Goal: Subscribe to service/newsletter

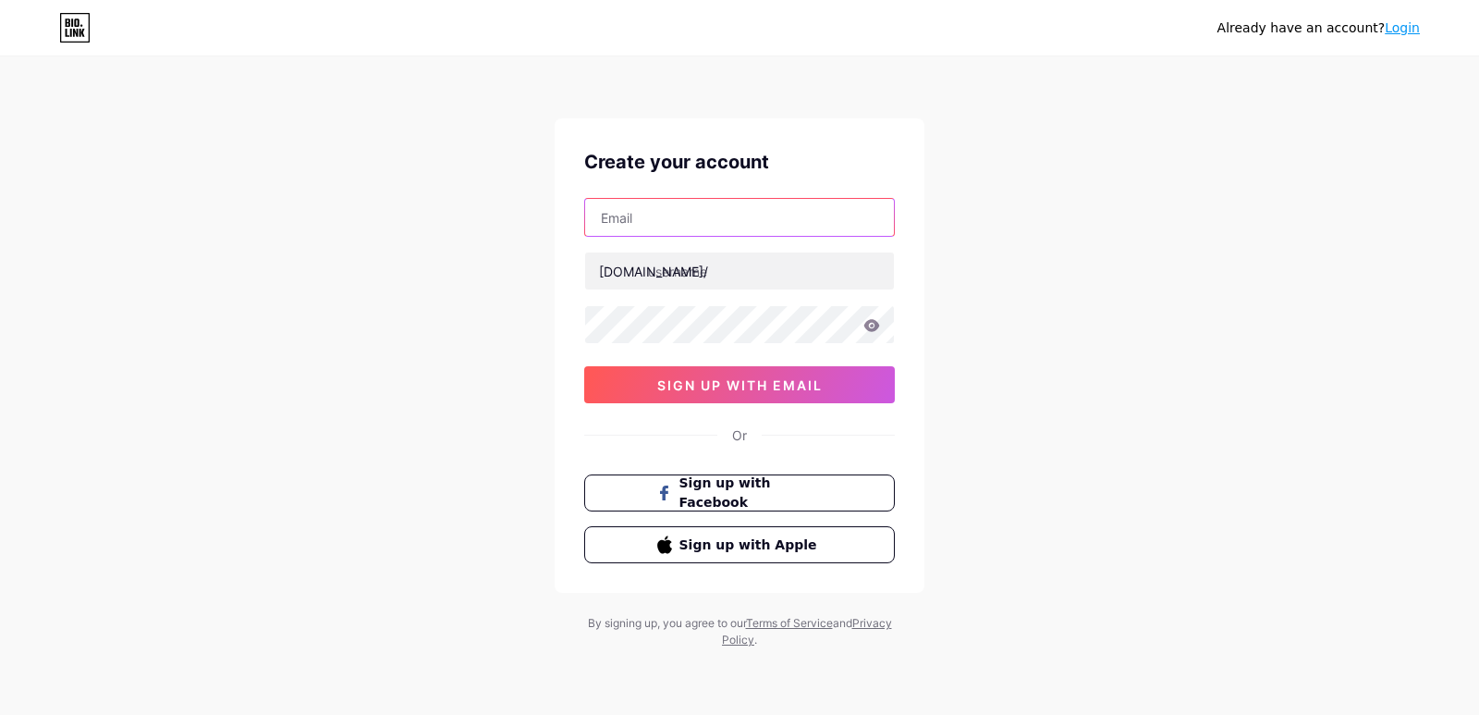
click at [696, 214] on input "text" at bounding box center [739, 217] width 309 height 37
type input "[EMAIL_ADDRESS][DOMAIN_NAME]"
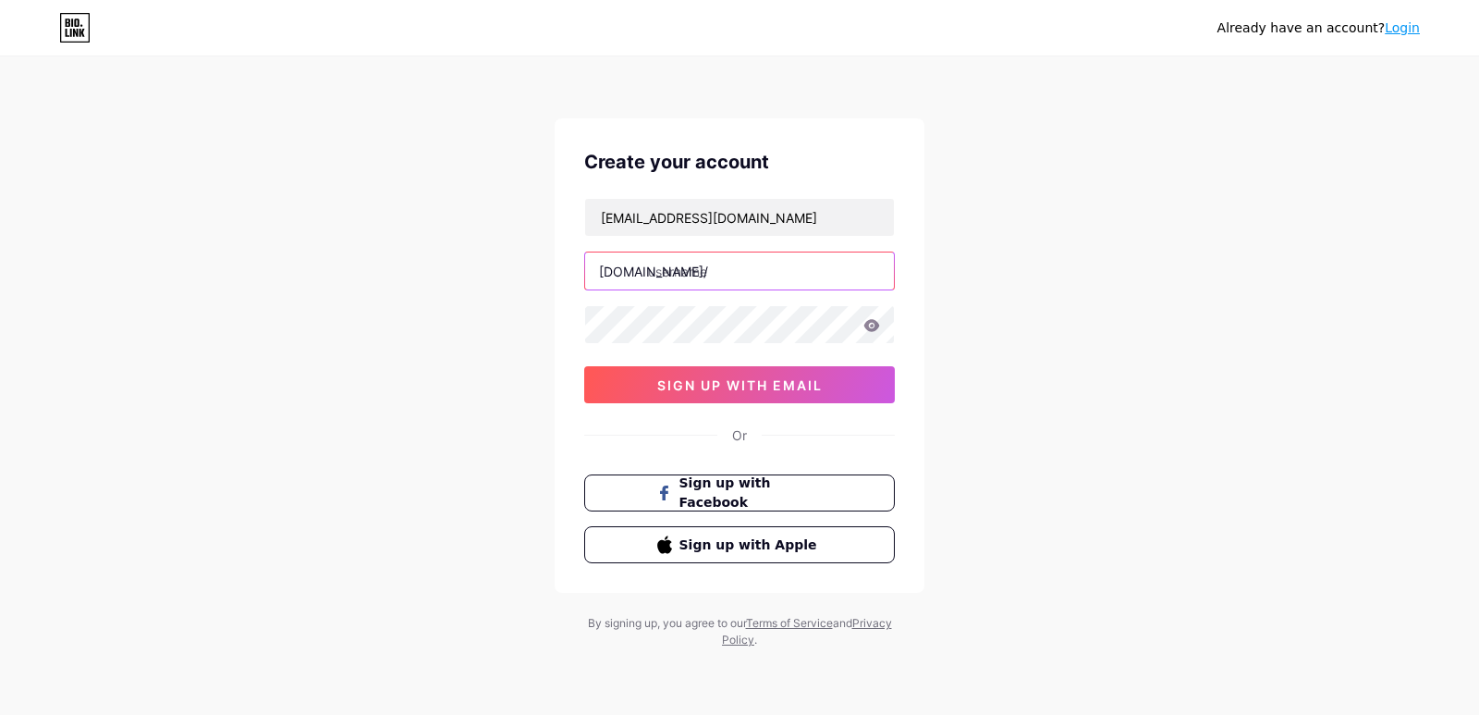
click at [794, 271] on input "text" at bounding box center [739, 270] width 309 height 37
paste input "wyyerdfiberusa"
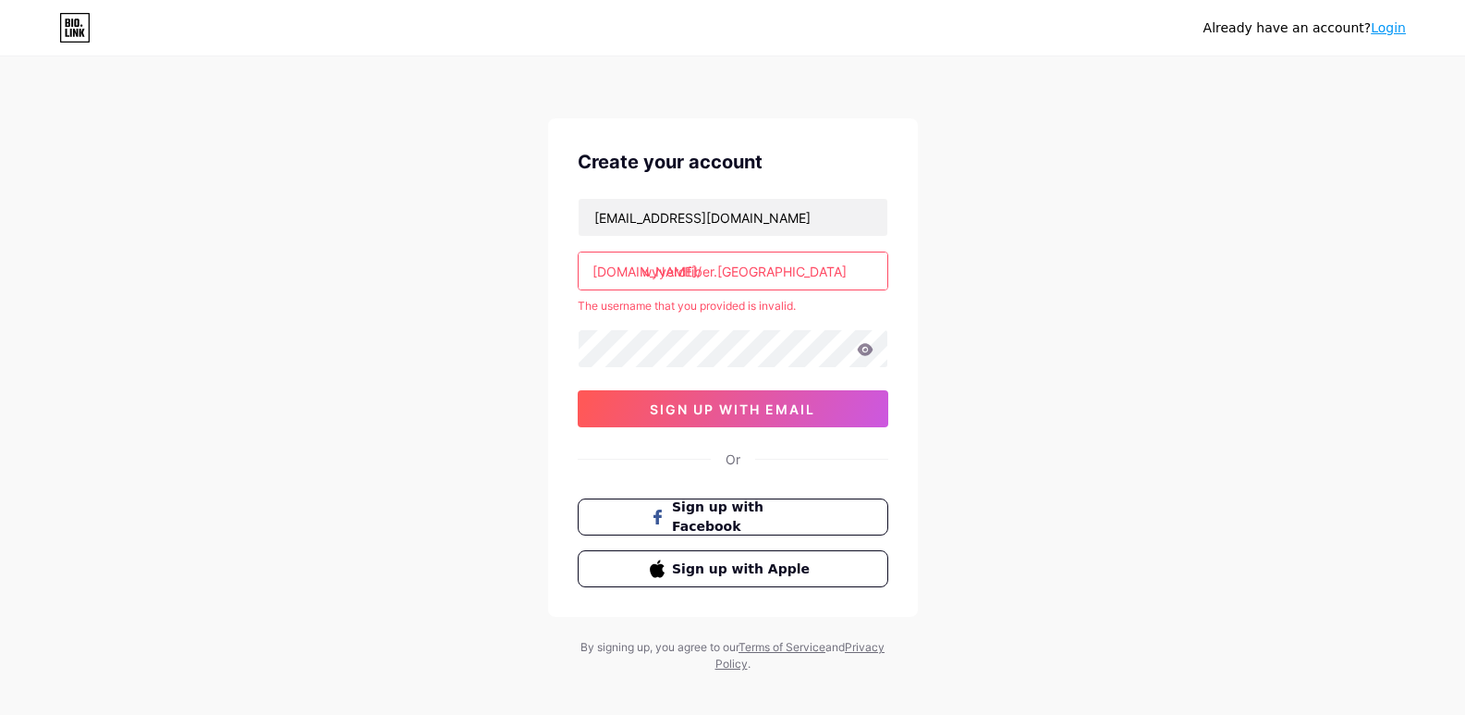
click at [750, 274] on input "wyyerdfiber.usa" at bounding box center [733, 270] width 309 height 37
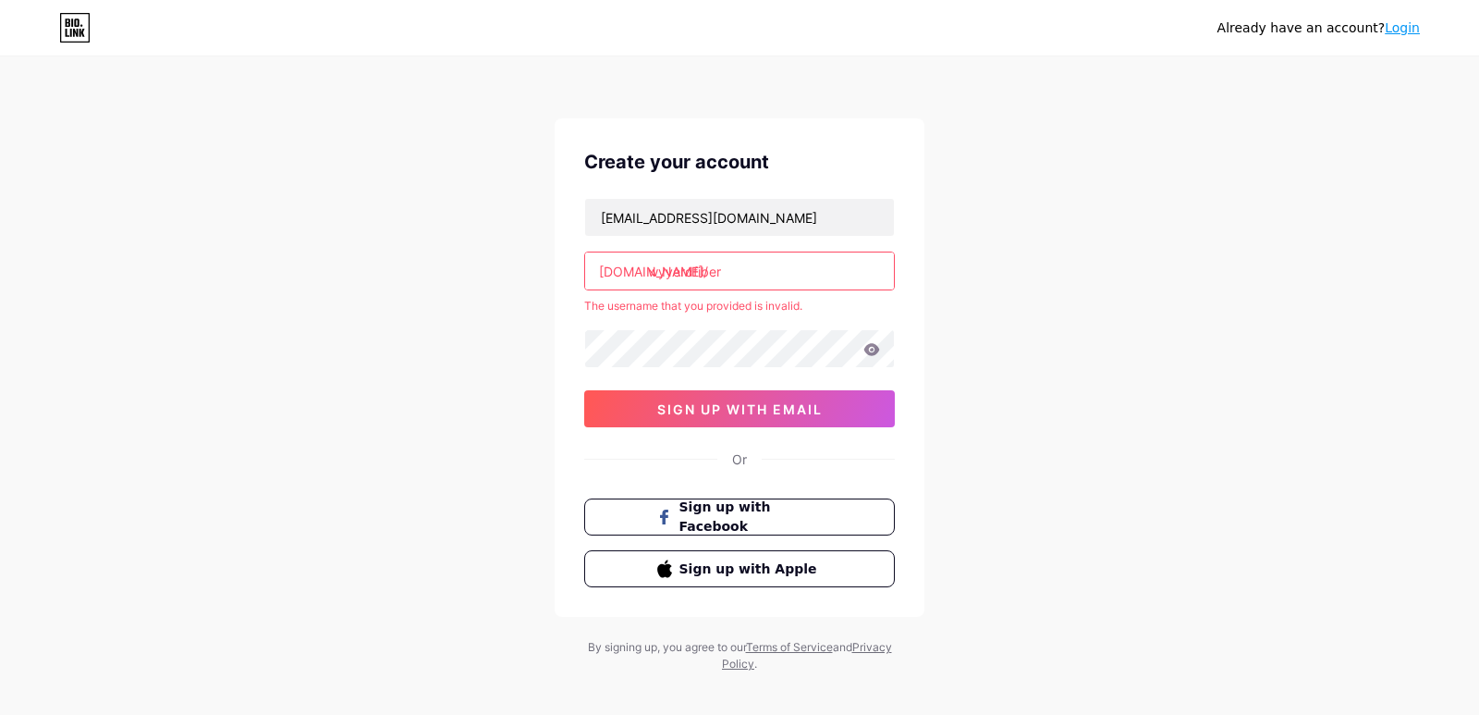
type input "wyyerdfiber"
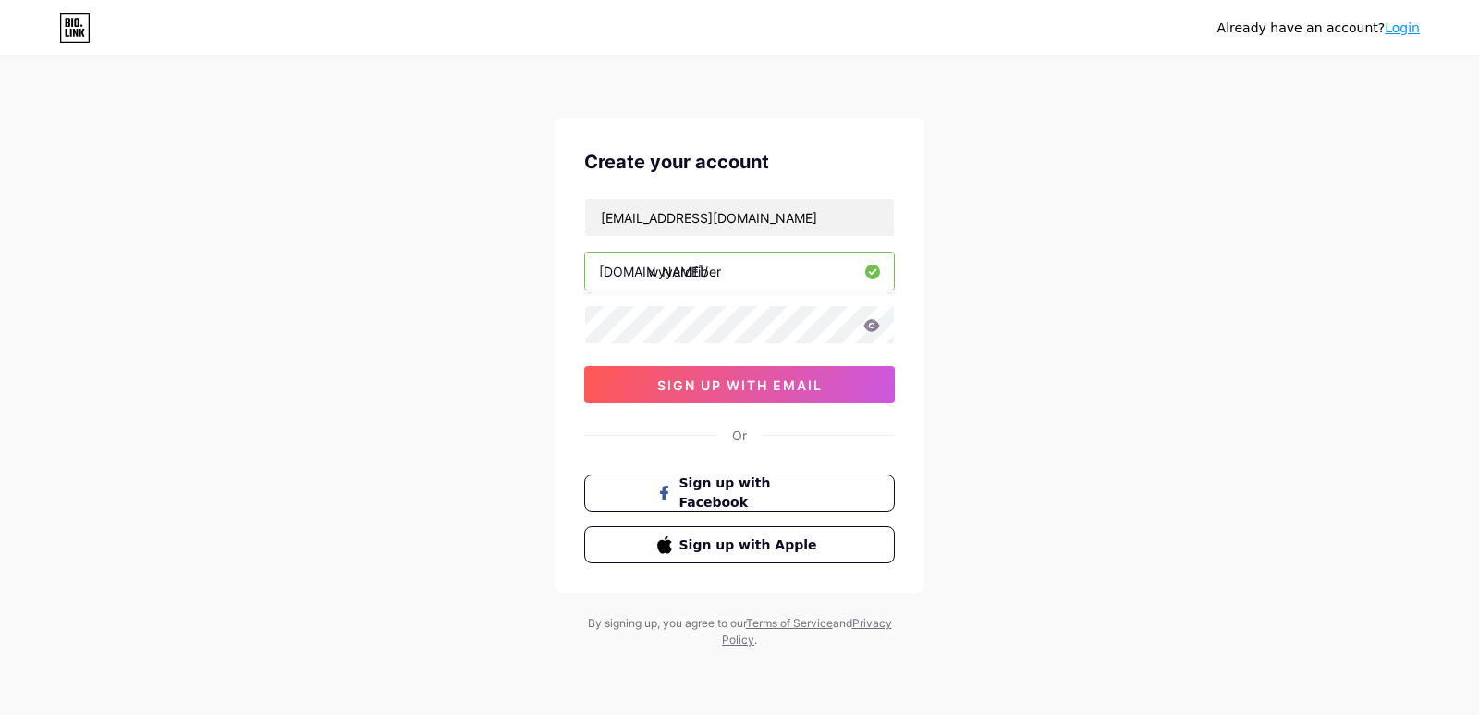
click at [753, 353] on div "wyyerdfiber.usa@gmail.com bio.link/ wyyerdfiber 0cAFcWeA7lJzhmFG0O9OcH3M-kgcuYO…" at bounding box center [739, 300] width 311 height 205
click at [736, 380] on span "sign up with email" at bounding box center [739, 385] width 165 height 16
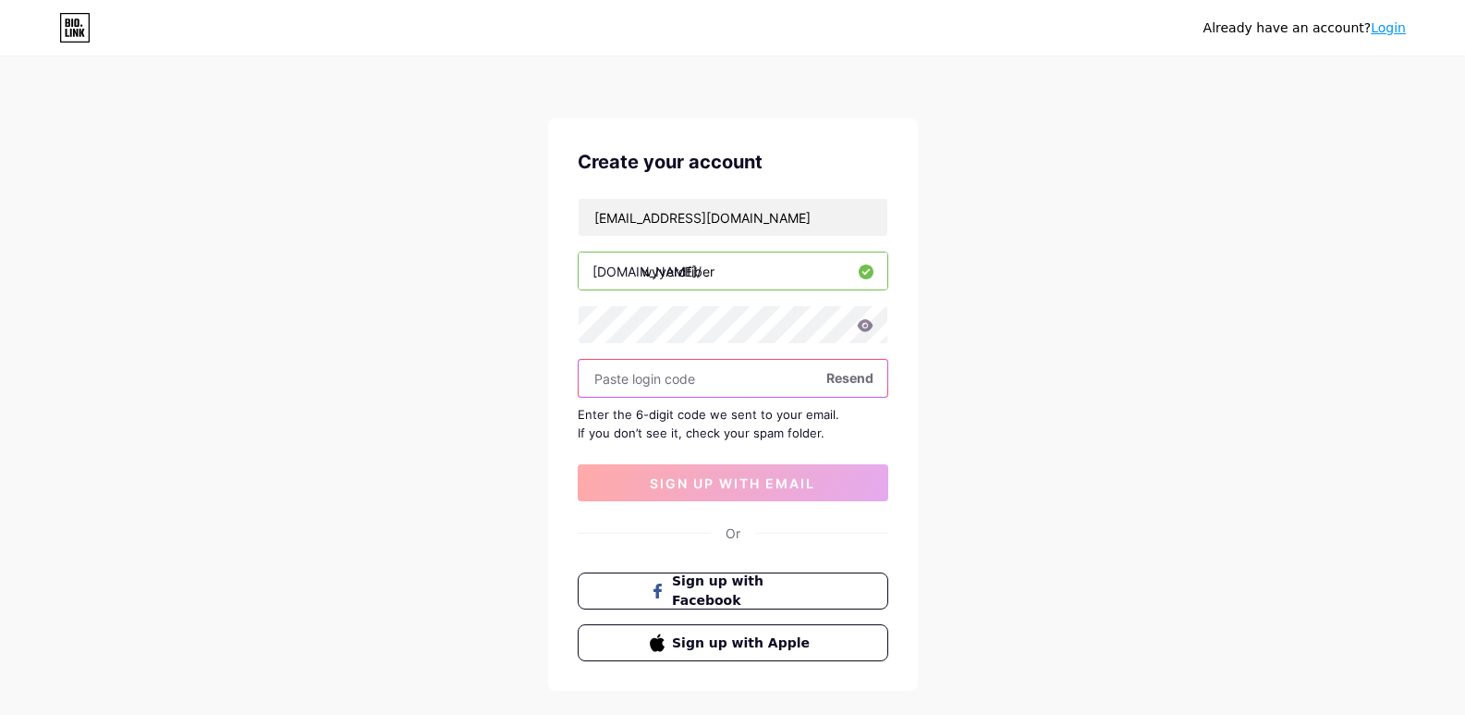
click at [672, 382] on input "text" at bounding box center [733, 378] width 309 height 37
click at [684, 385] on input "text" at bounding box center [733, 378] width 309 height 37
paste input "805284"
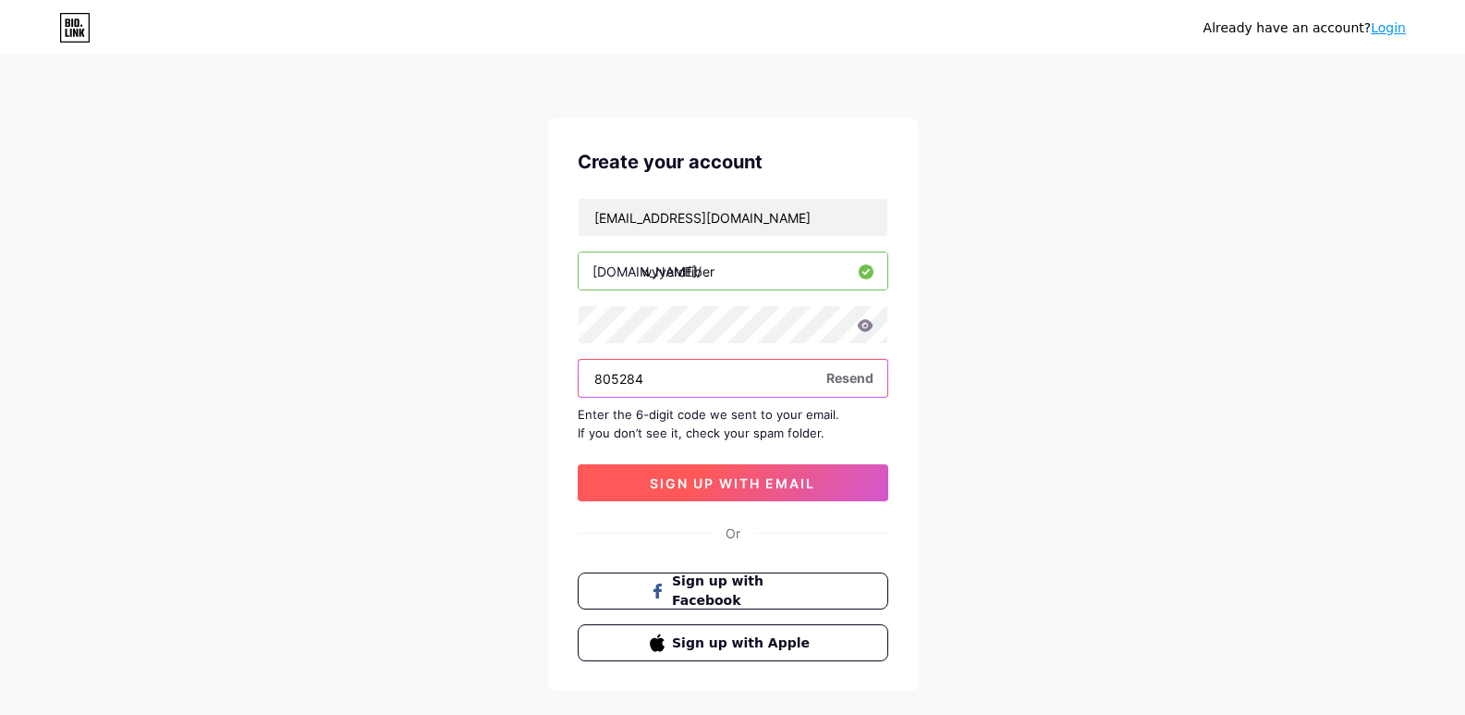
type input "805284"
click at [722, 487] on span "sign up with email" at bounding box center [732, 483] width 165 height 16
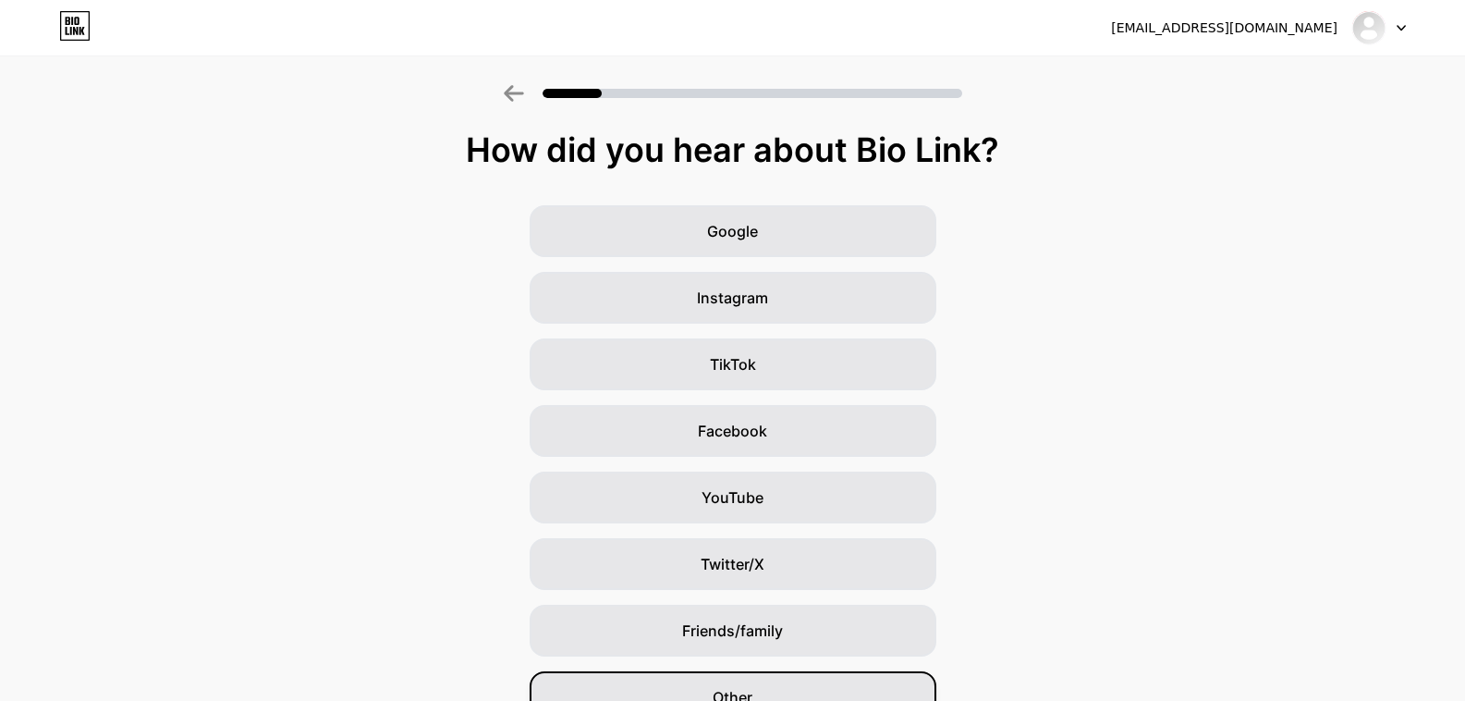
scroll to position [96, 0]
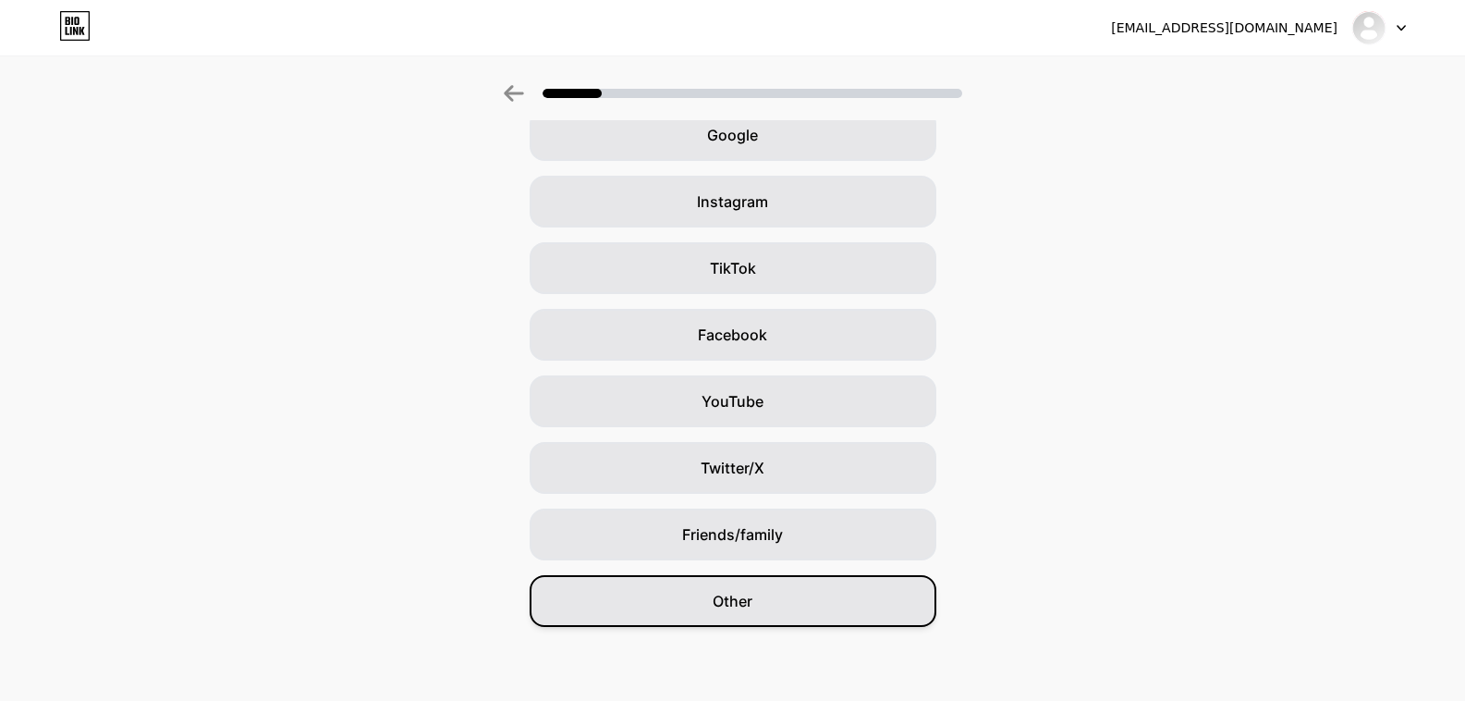
click at [764, 603] on div "Other" at bounding box center [733, 601] width 407 height 52
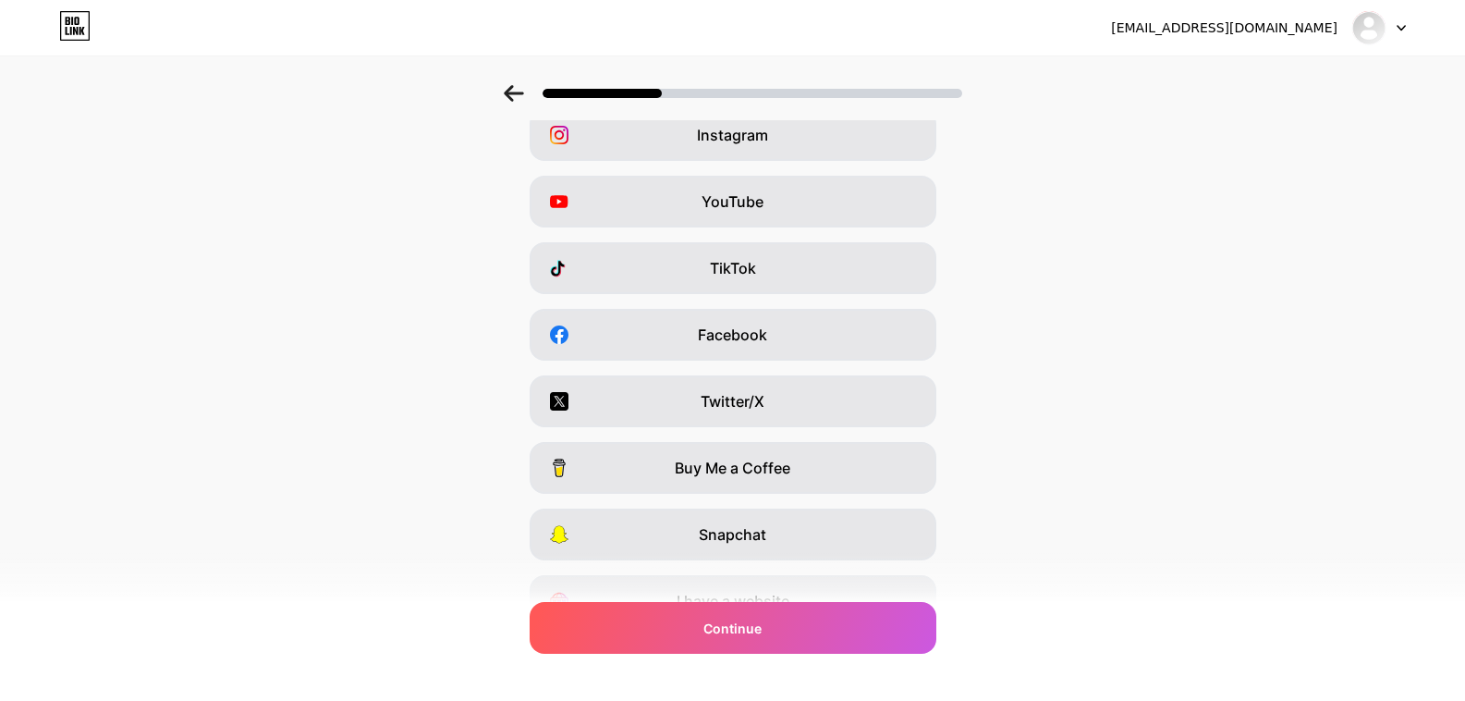
scroll to position [0, 0]
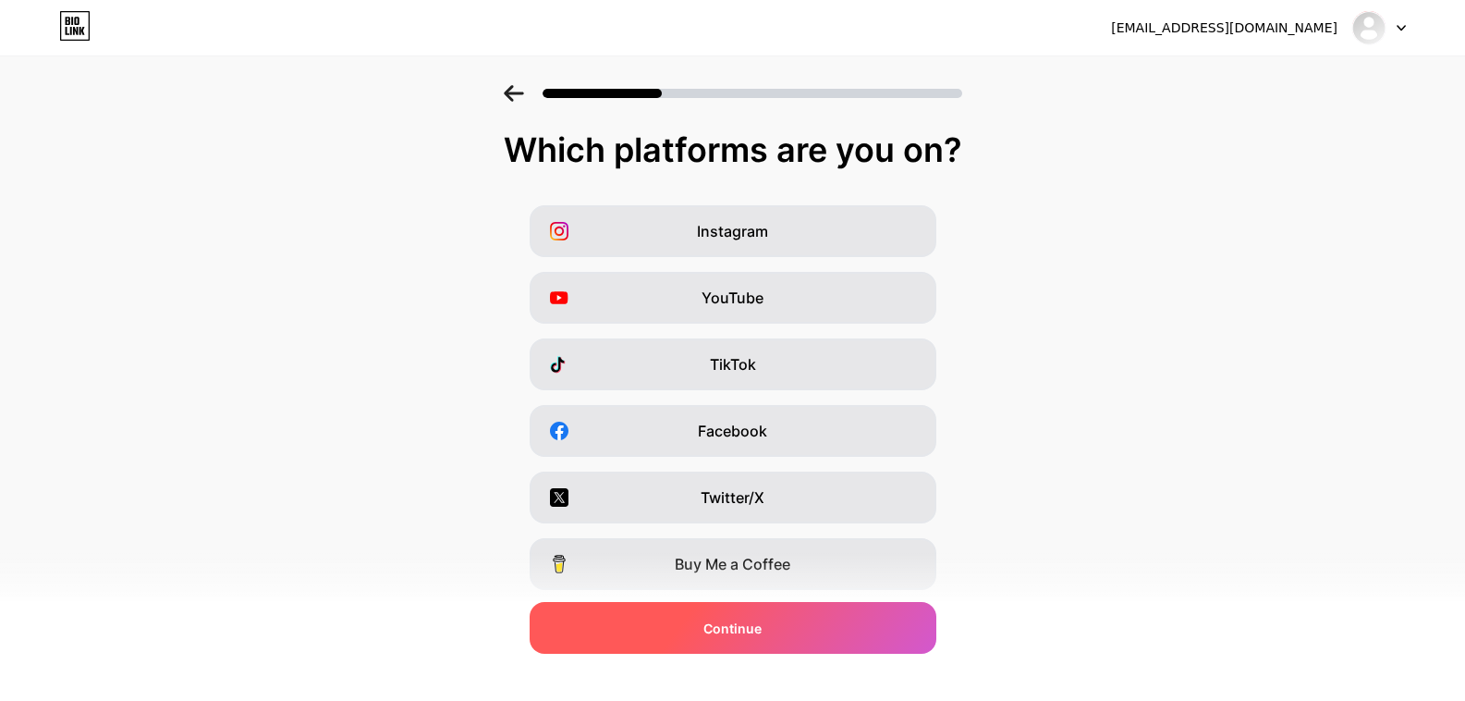
click at [762, 630] on span "Continue" at bounding box center [732, 627] width 58 height 19
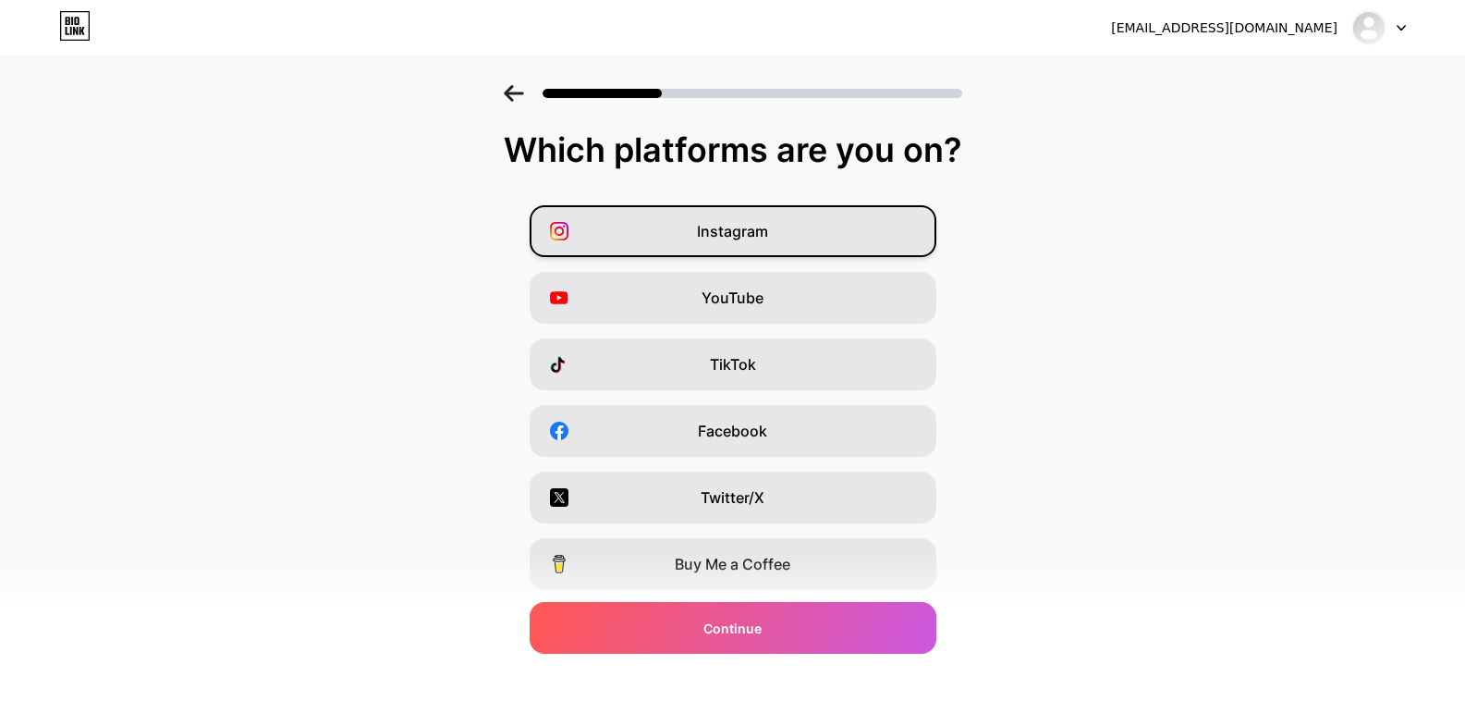
click at [795, 226] on div "Instagram" at bounding box center [733, 231] width 407 height 52
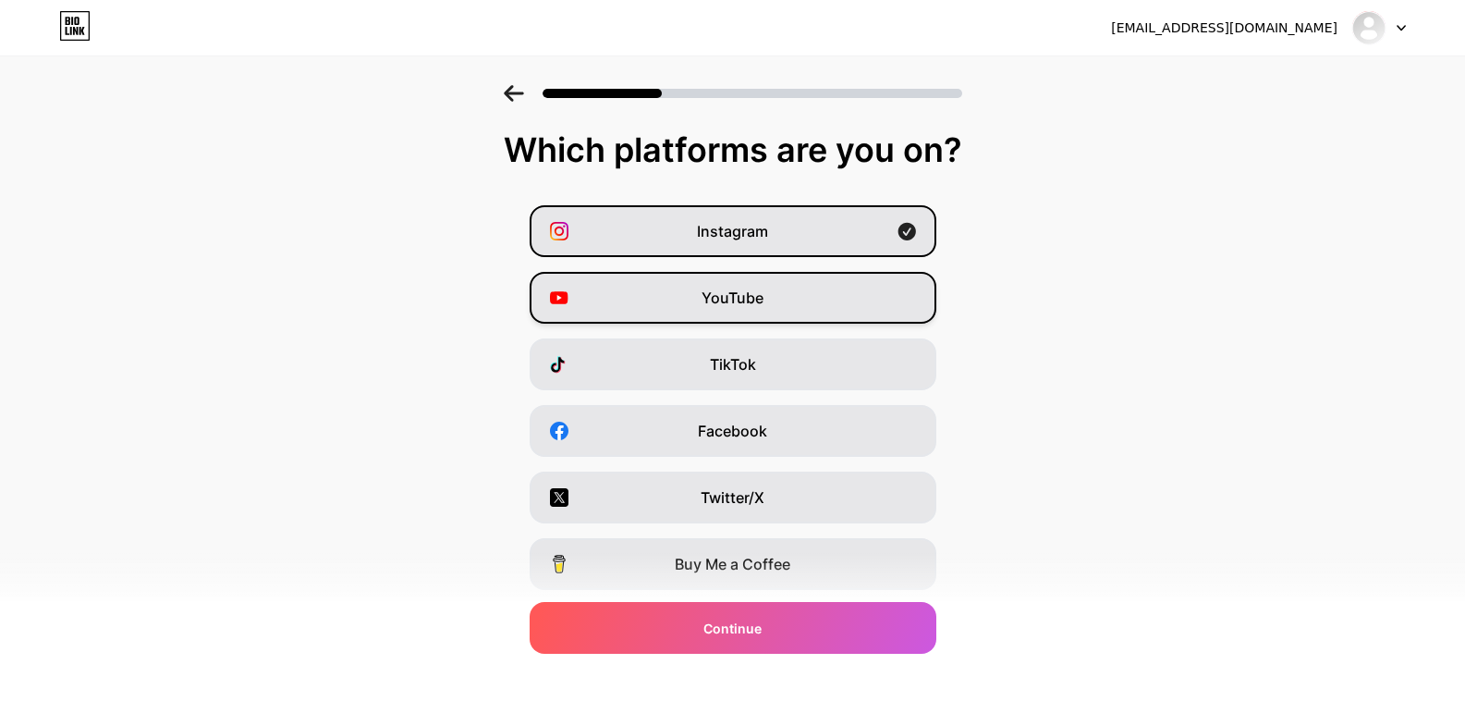
click at [788, 284] on div "YouTube" at bounding box center [733, 298] width 407 height 52
click at [775, 357] on div "TikTok" at bounding box center [733, 364] width 407 height 52
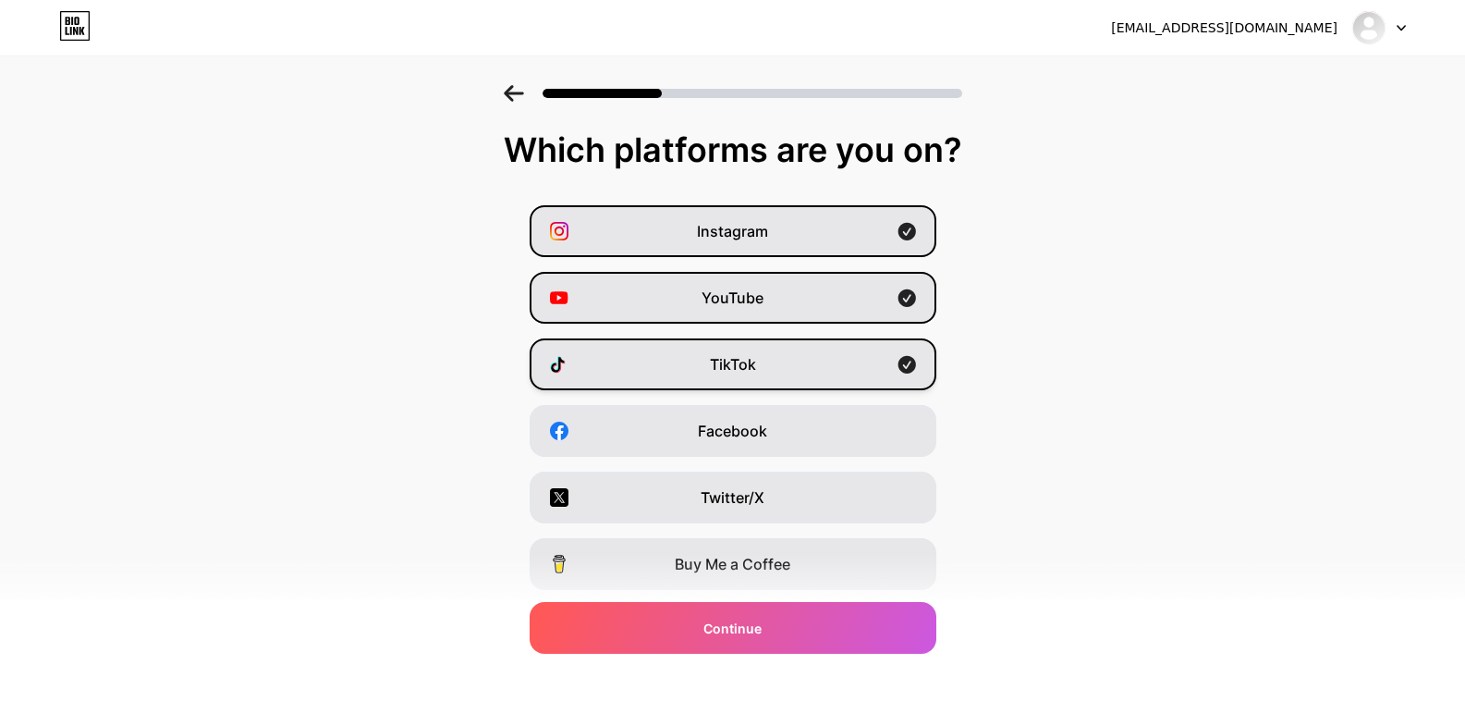
click at [776, 362] on div "TikTok" at bounding box center [733, 364] width 407 height 52
click at [802, 299] on div "YouTube" at bounding box center [733, 298] width 407 height 52
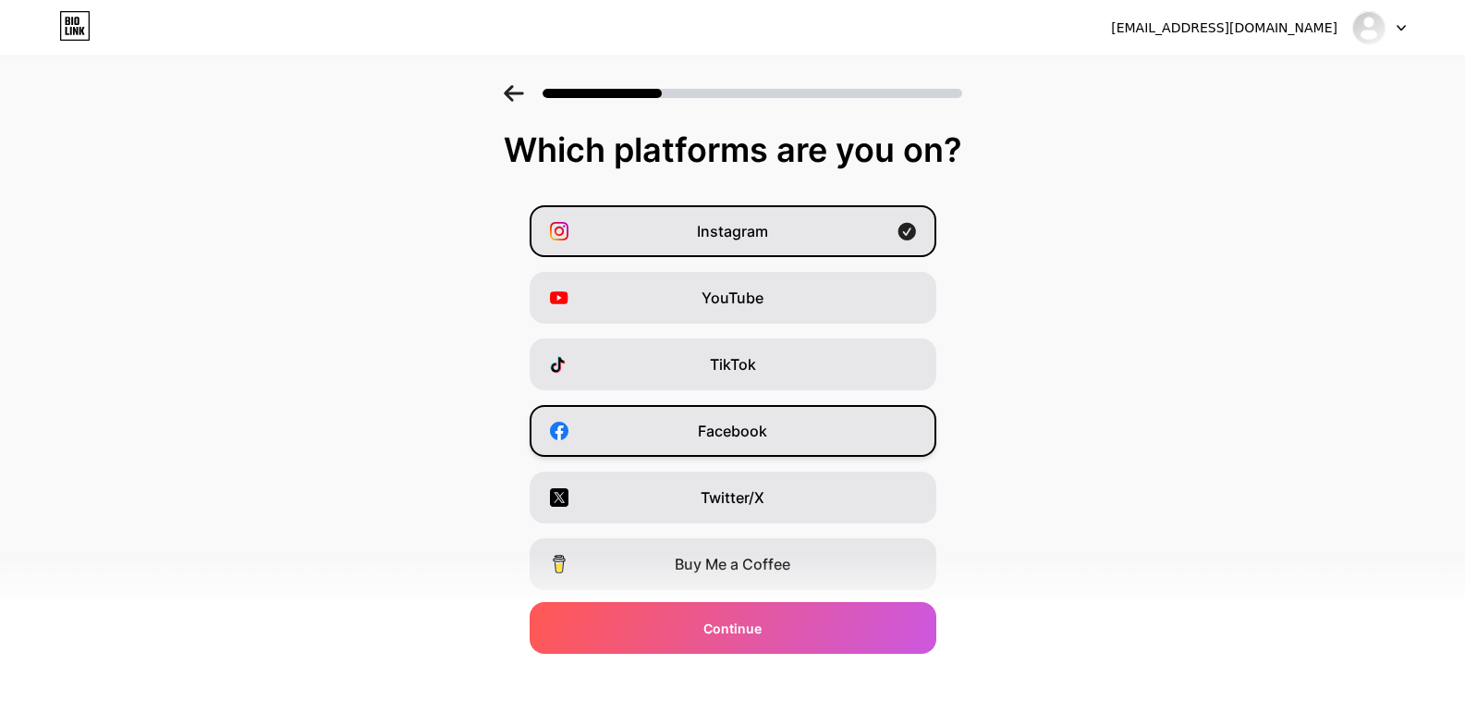
click at [799, 432] on div "Facebook" at bounding box center [733, 431] width 407 height 52
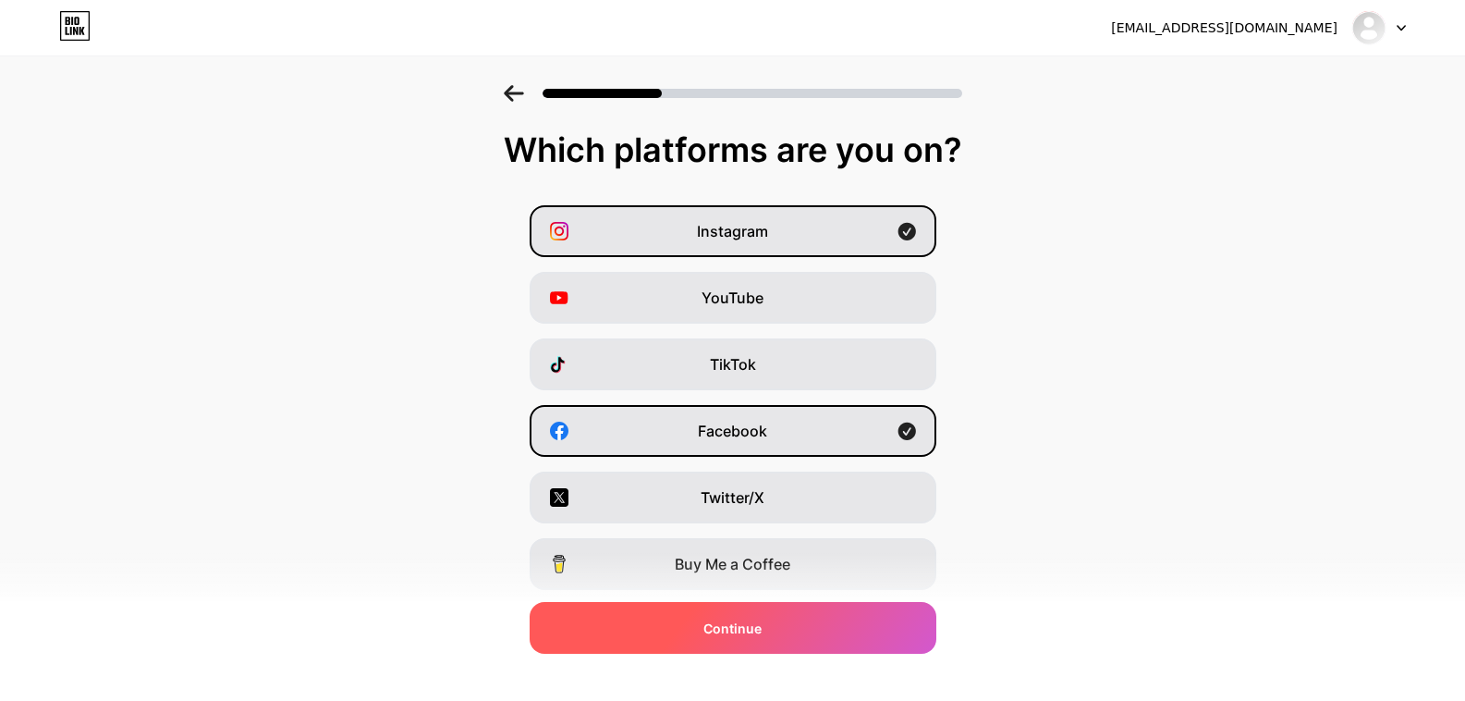
click at [747, 620] on span "Continue" at bounding box center [732, 627] width 58 height 19
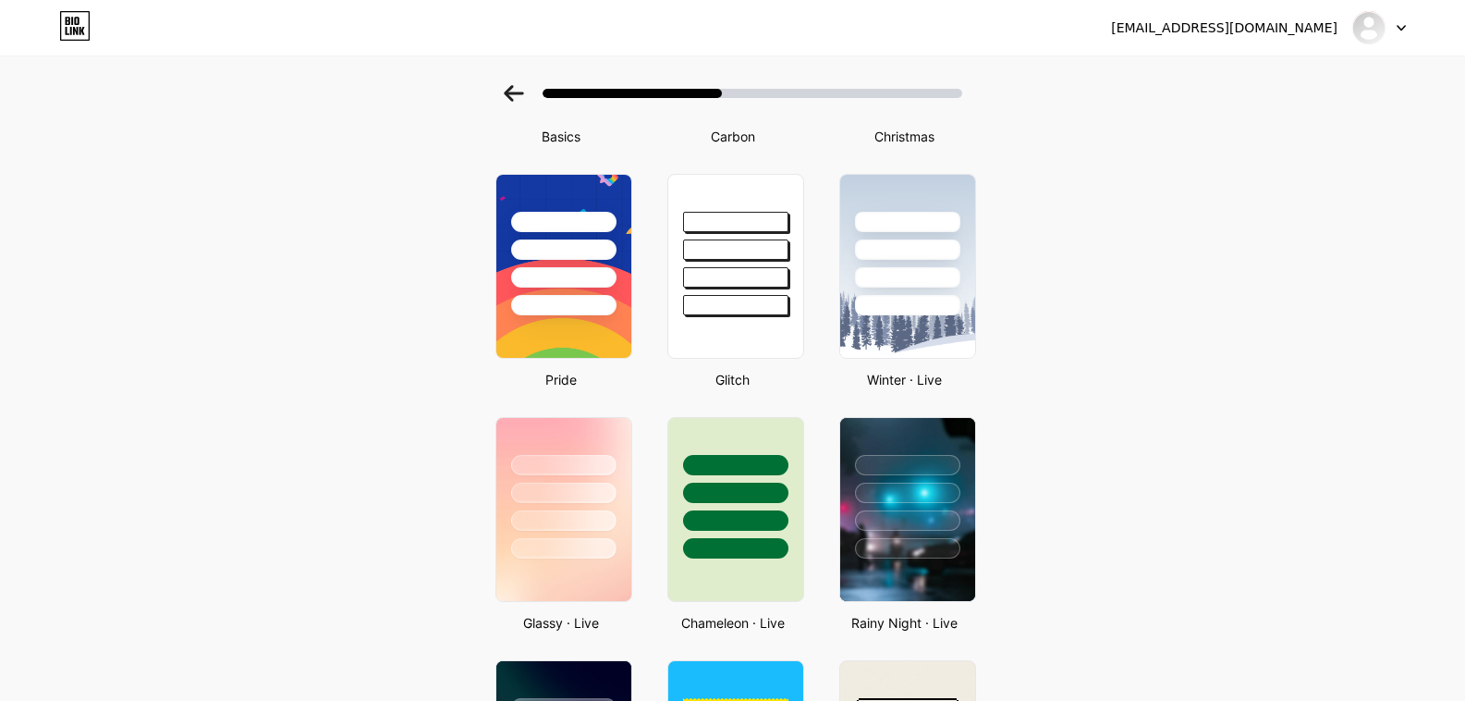
scroll to position [370, 0]
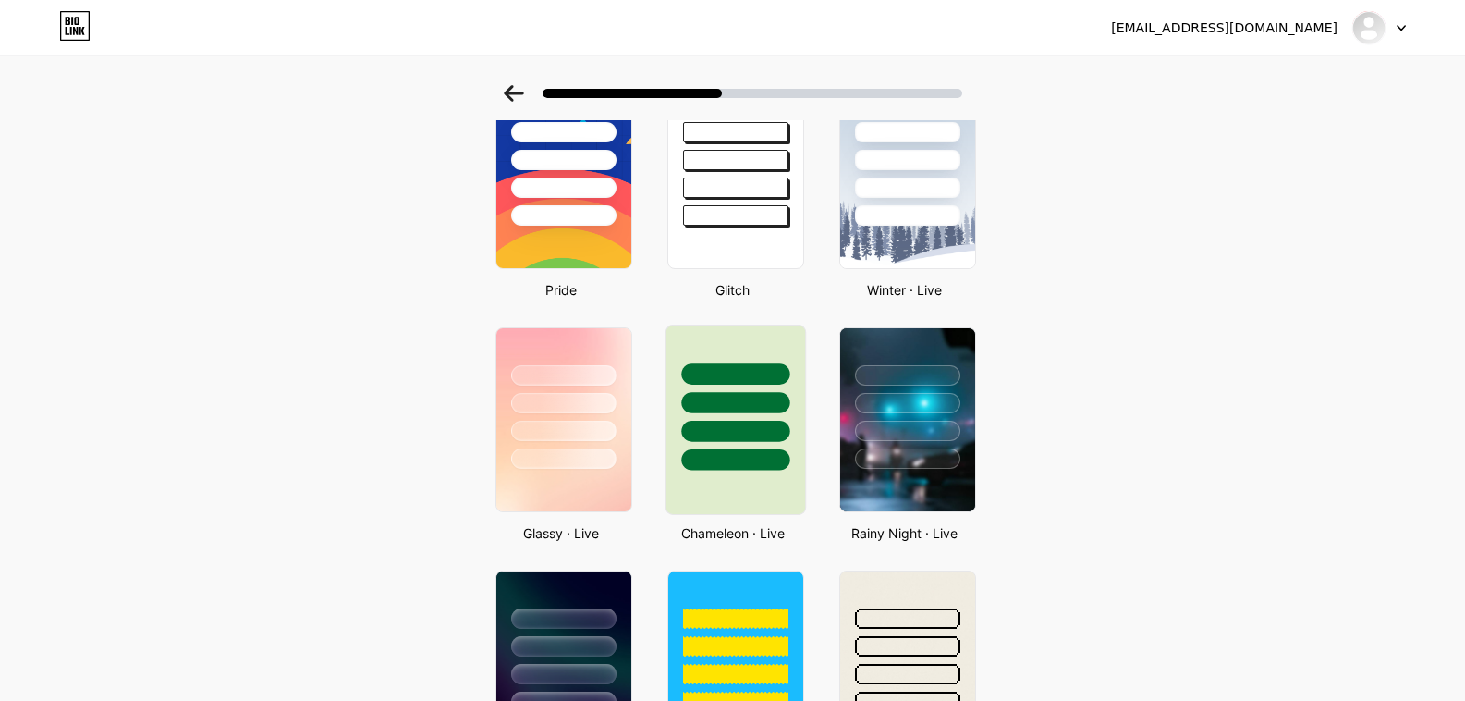
click at [771, 449] on div at bounding box center [735, 459] width 108 height 21
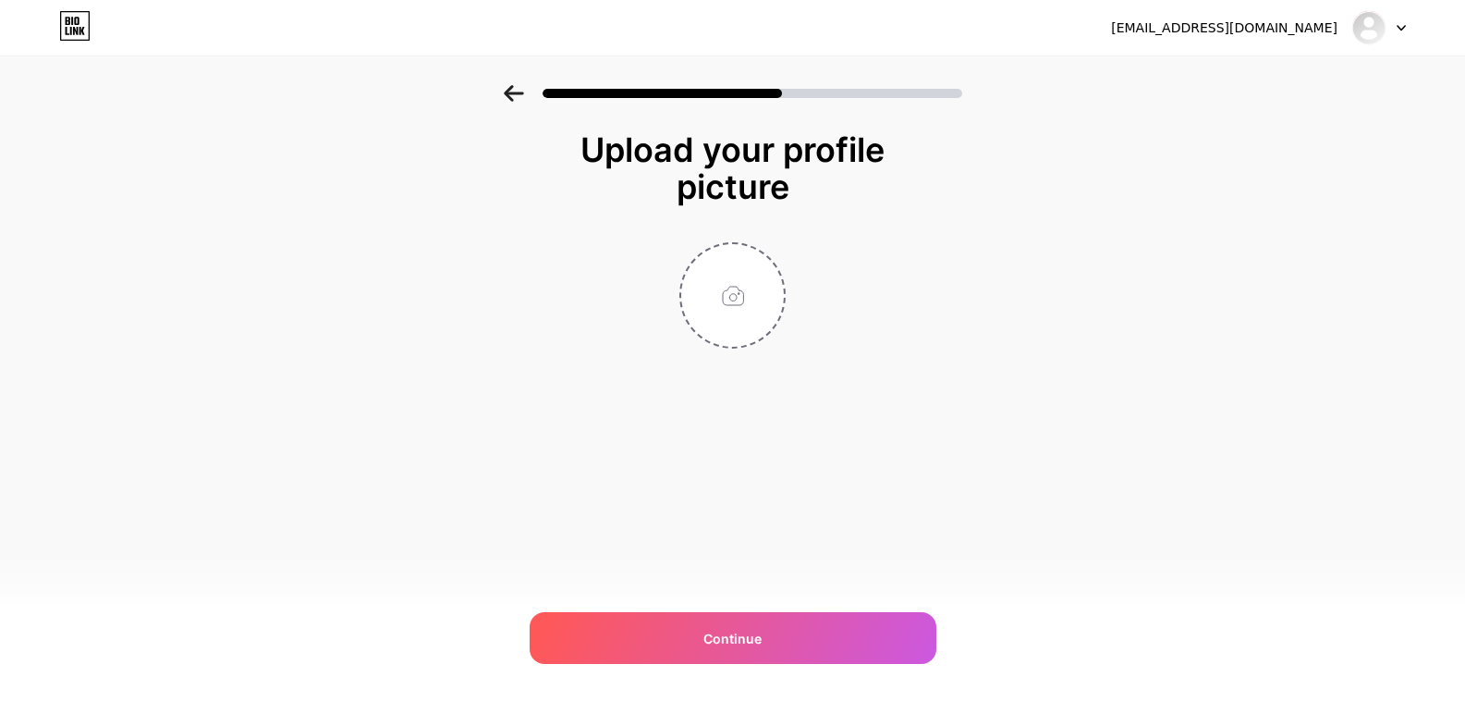
scroll to position [0, 0]
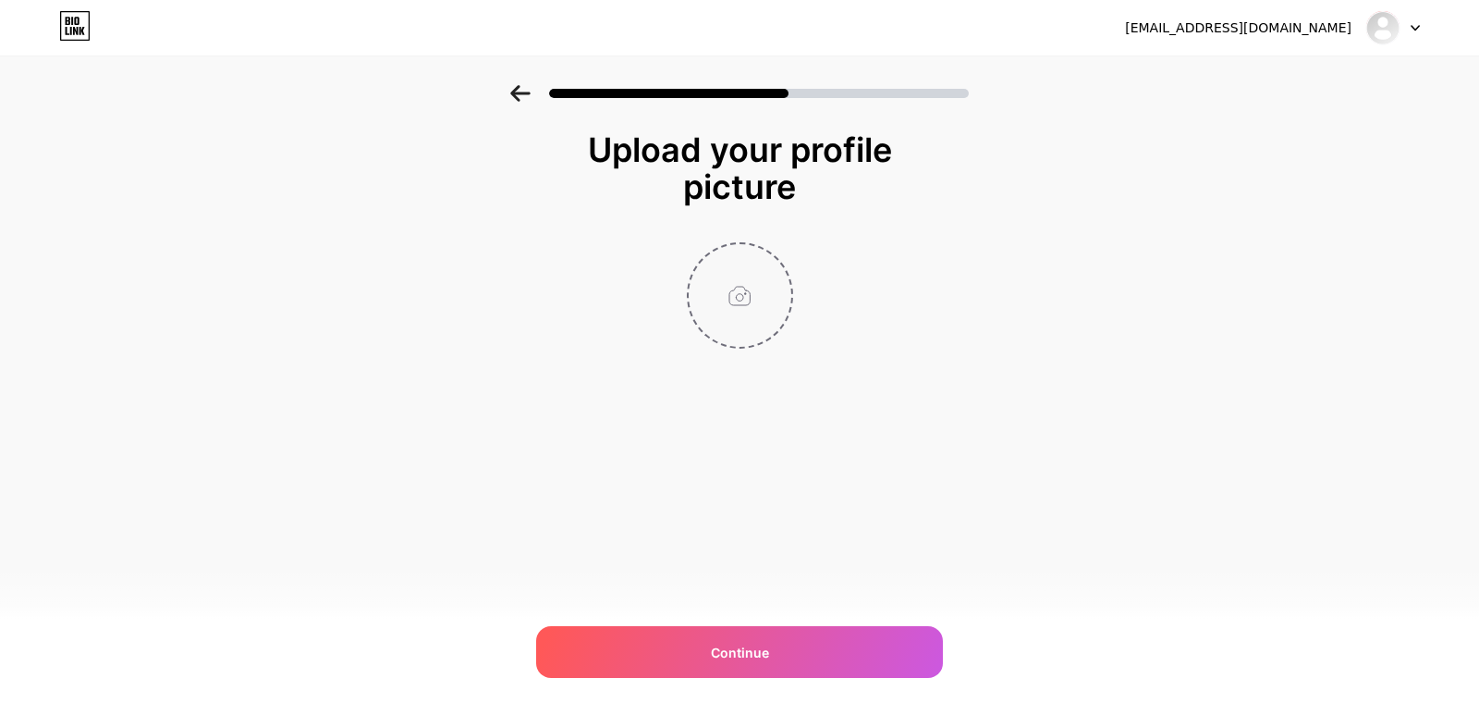
click at [750, 288] on input "file" at bounding box center [740, 295] width 103 height 103
type input "C:\fakepath\thumbnail_Wyyerd new logo (1) 1.png"
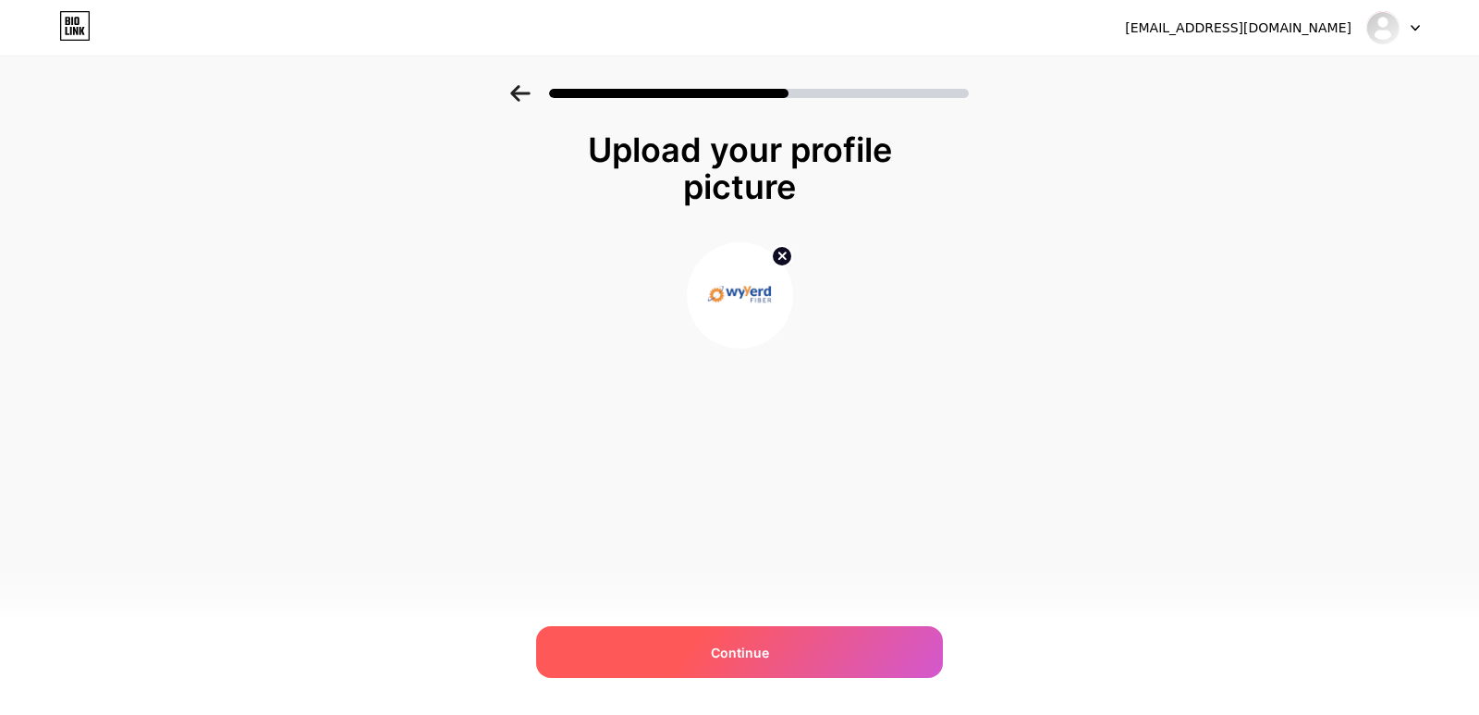
click at [770, 654] on div "Continue" at bounding box center [739, 652] width 407 height 52
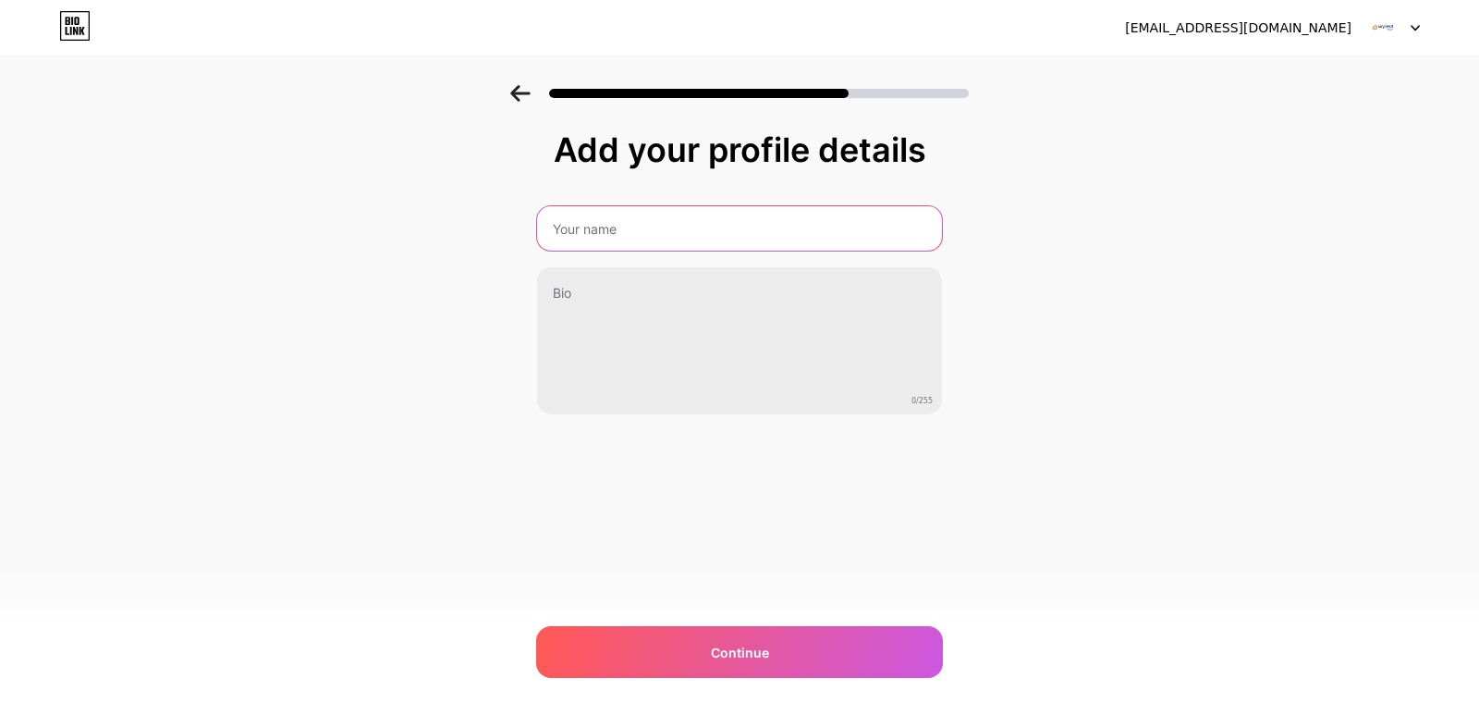
click at [690, 219] on input "text" at bounding box center [739, 228] width 405 height 44
type input "Wyyerd FIBER"
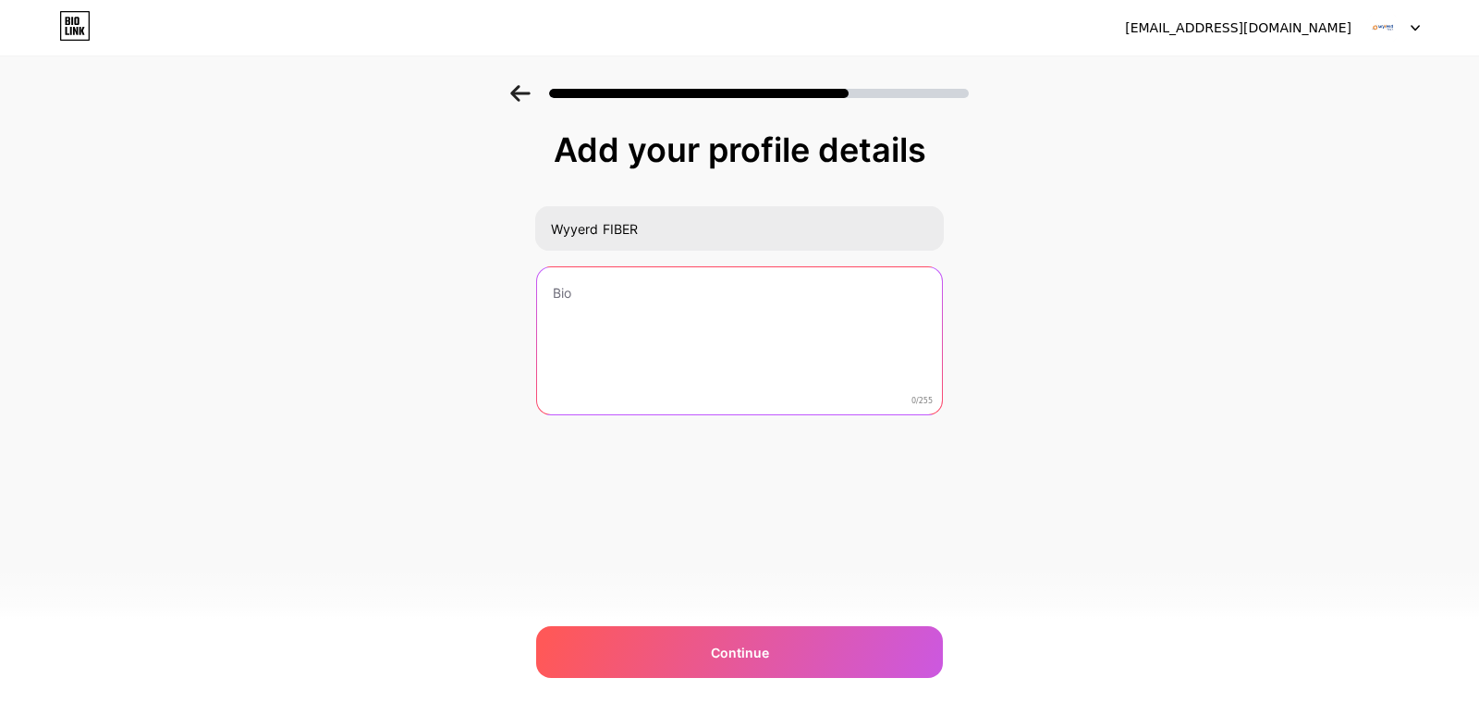
click at [574, 318] on textarea at bounding box center [739, 341] width 405 height 149
paste textarea "Wyyerd is your local trusted fiber-to-the-home Internet provider, providing hig…"
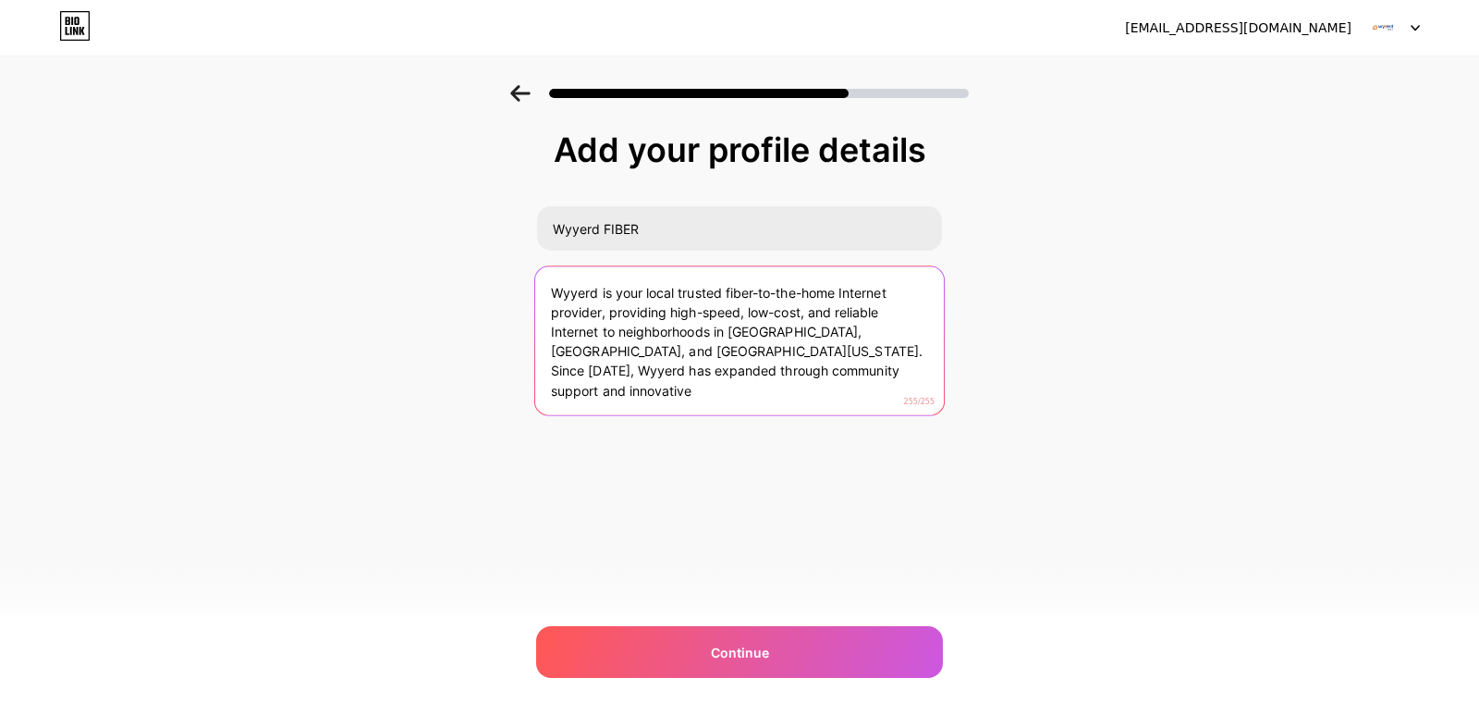
drag, startPoint x: 651, startPoint y: 349, endPoint x: 828, endPoint y: 380, distance: 180.1
click at [828, 380] on textarea "Wyyerd is your local trusted fiber-to-the-home Internet provider, providing hig…" at bounding box center [739, 341] width 409 height 151
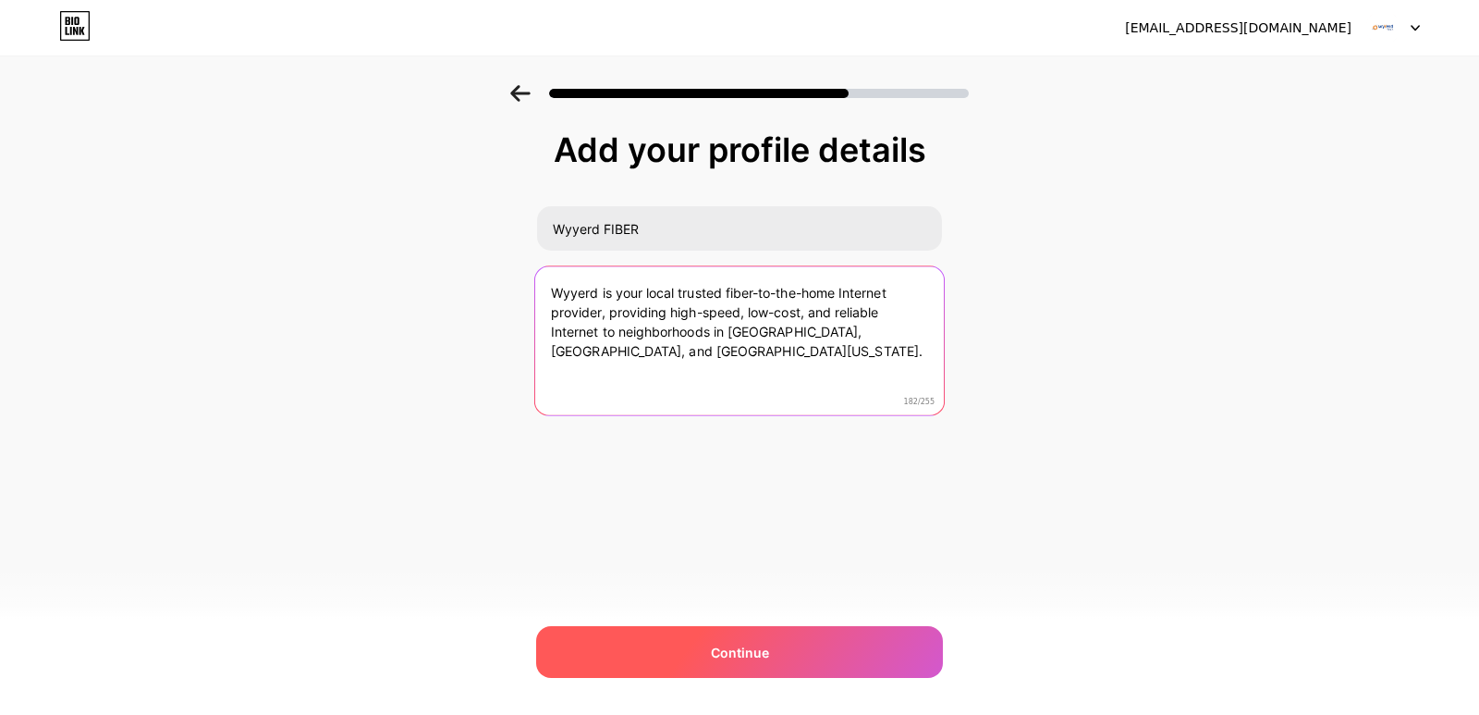
type textarea "Wyyerd is your local trusted fiber-to-the-home Internet provider, providing hig…"
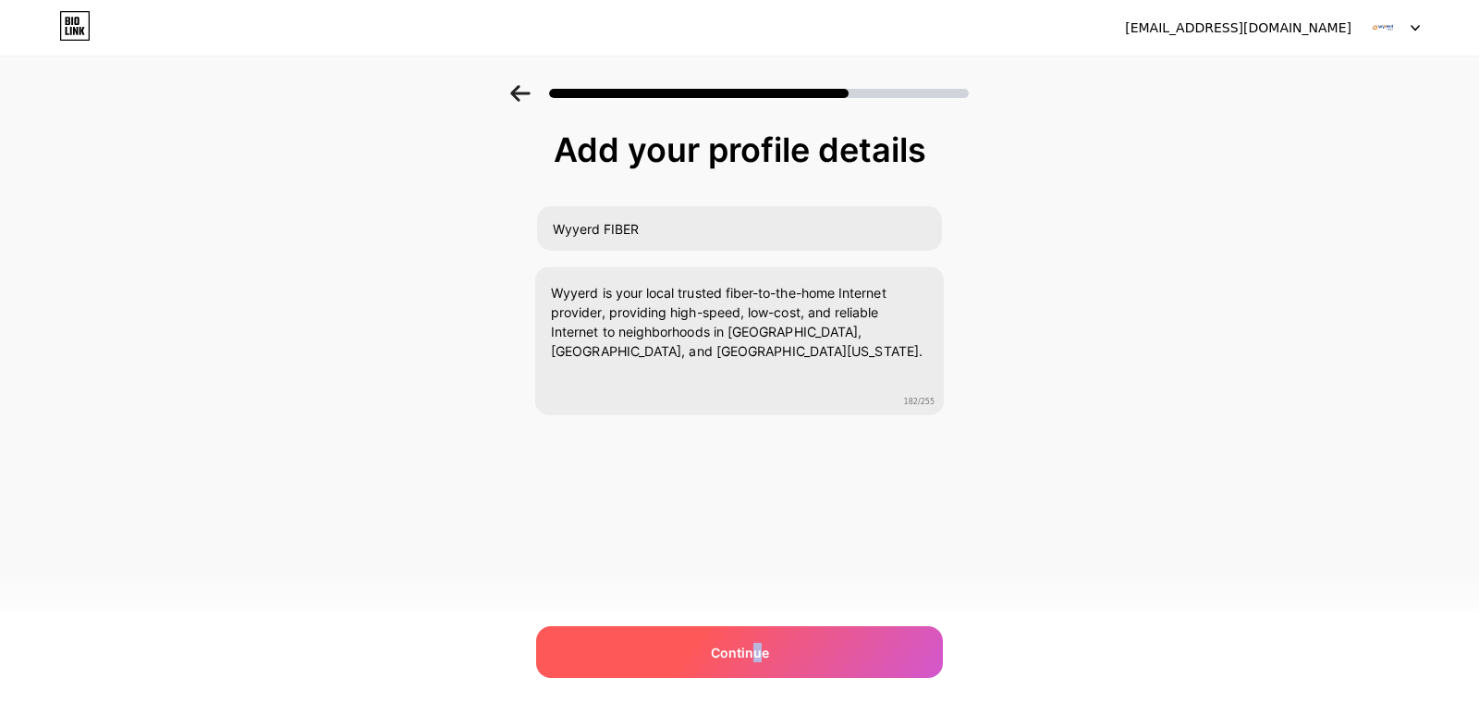
click at [756, 654] on span "Continue" at bounding box center [740, 651] width 58 height 19
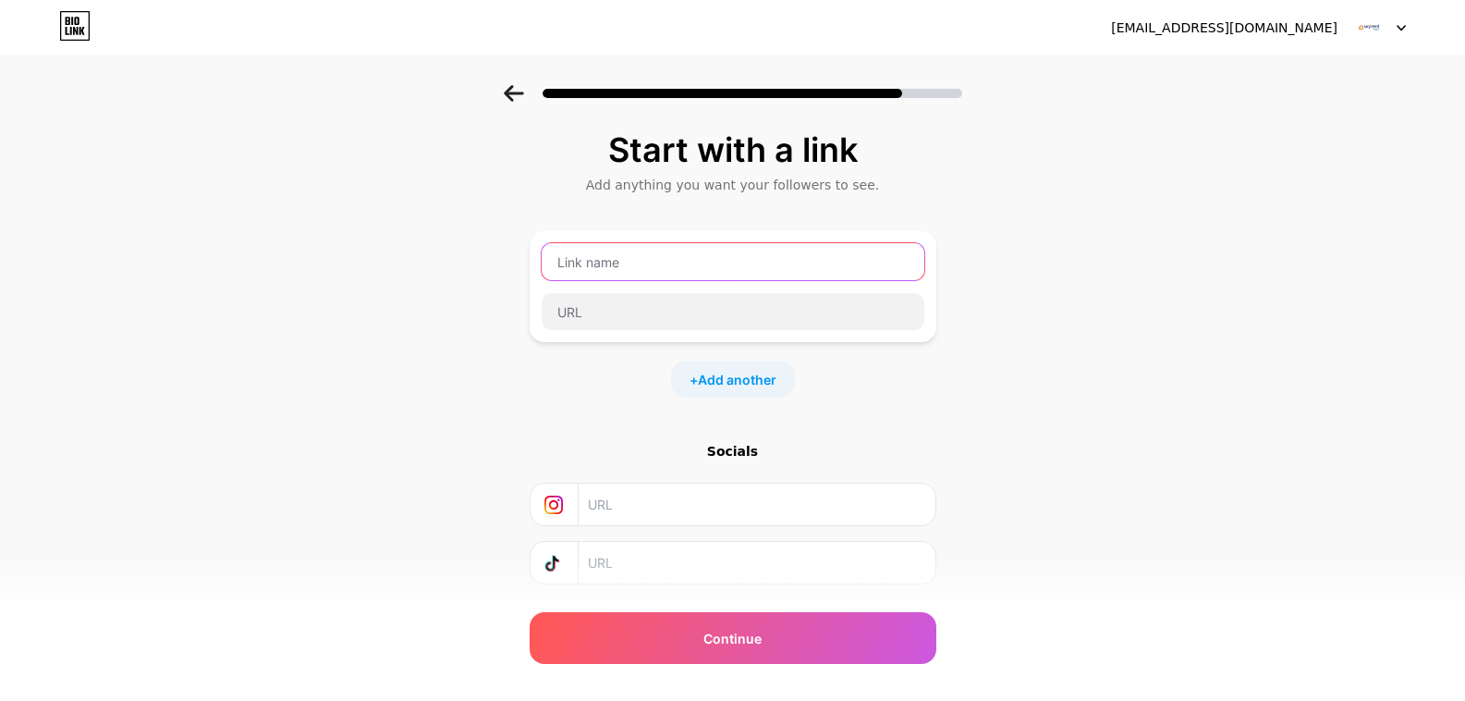
click at [625, 262] on input "text" at bounding box center [733, 261] width 383 height 37
click at [632, 248] on input "text" at bounding box center [733, 261] width 383 height 37
paste input "Wyyerd FIBER"
type input "Wyyerd FIBER"
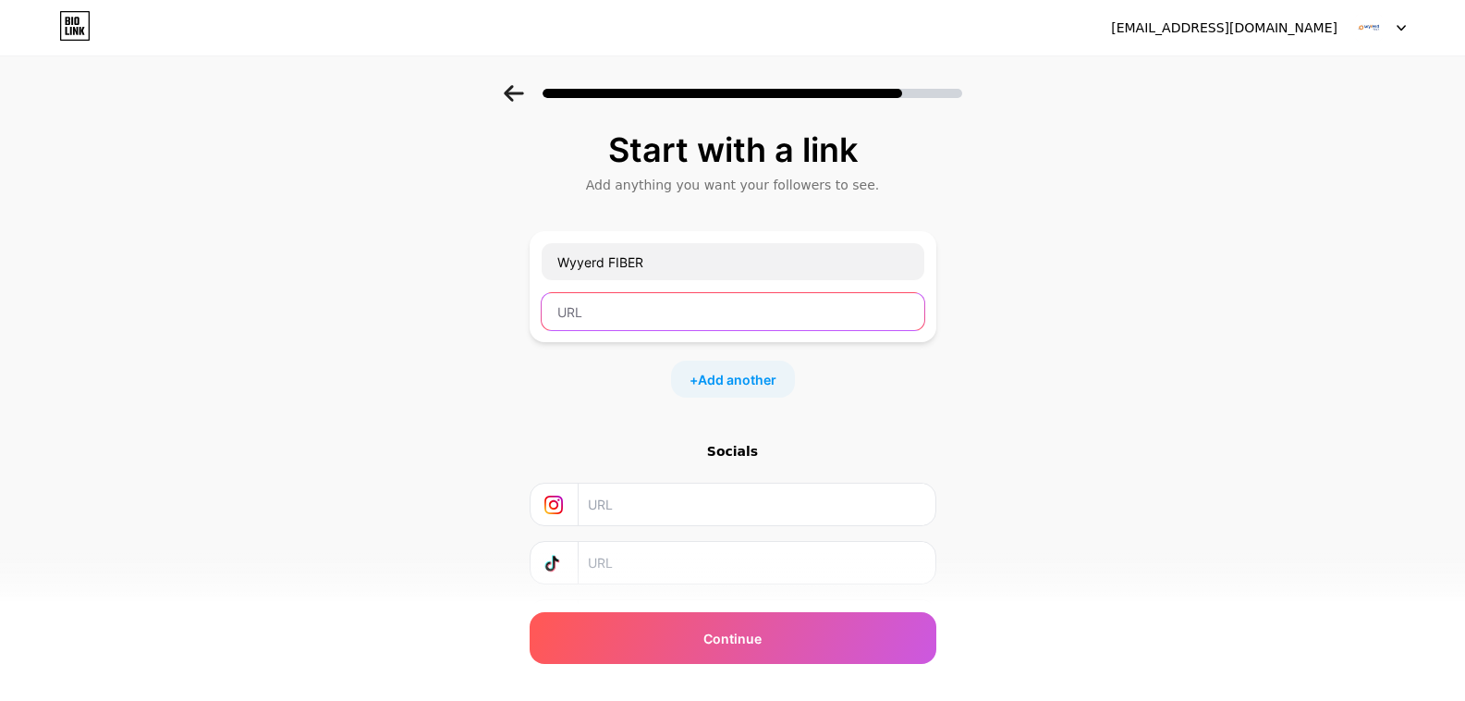
click at [637, 309] on input "text" at bounding box center [733, 311] width 383 height 37
paste input "https://www.wyyerd.com/"
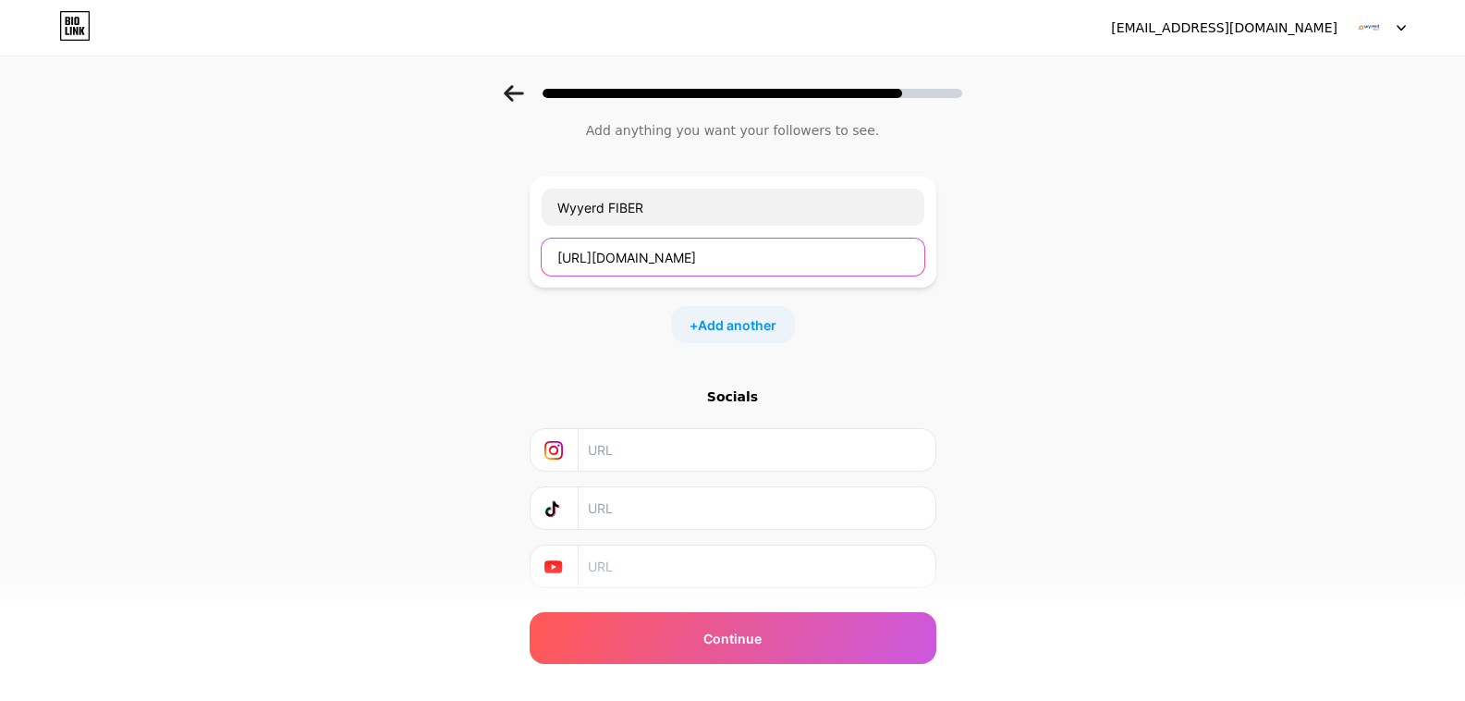
scroll to position [108, 0]
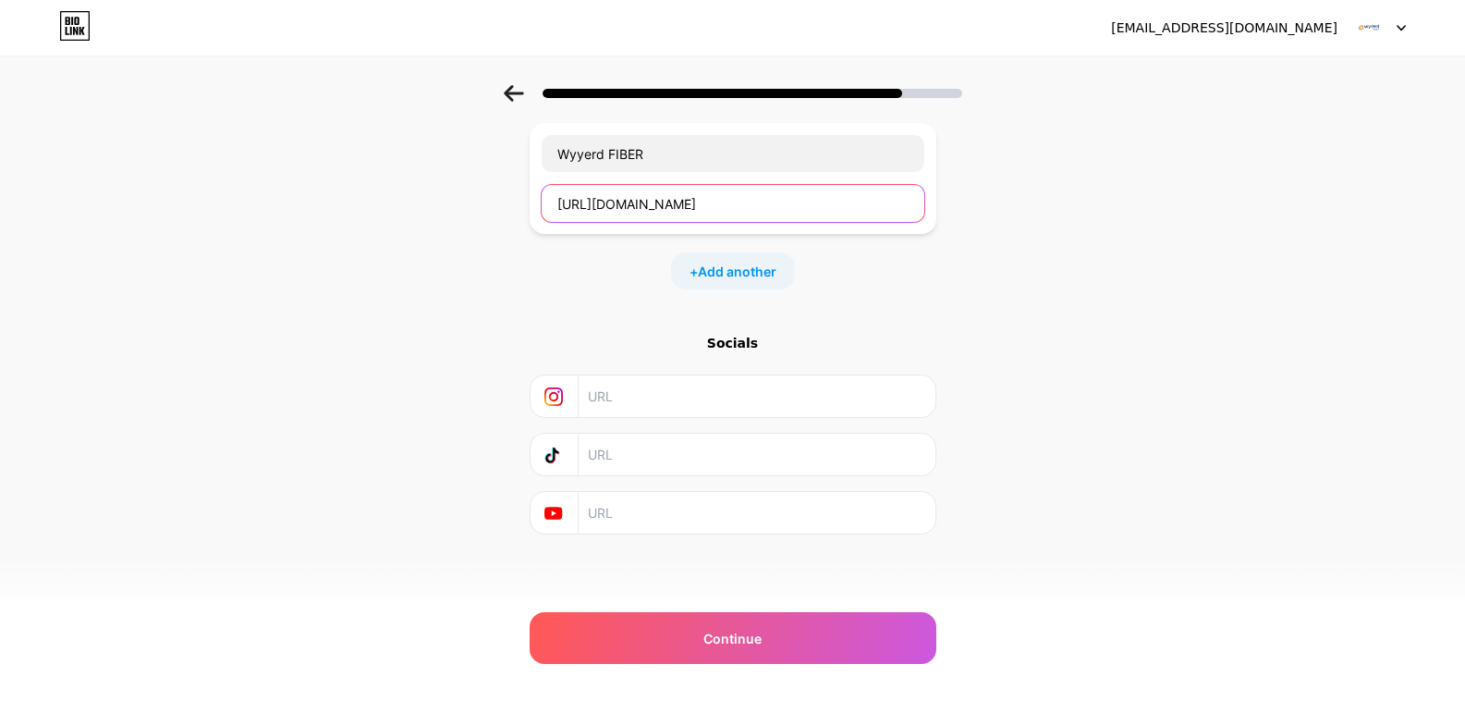
type input "https://www.wyyerd.com/"
click at [661, 401] on input "text" at bounding box center [756, 396] width 336 height 42
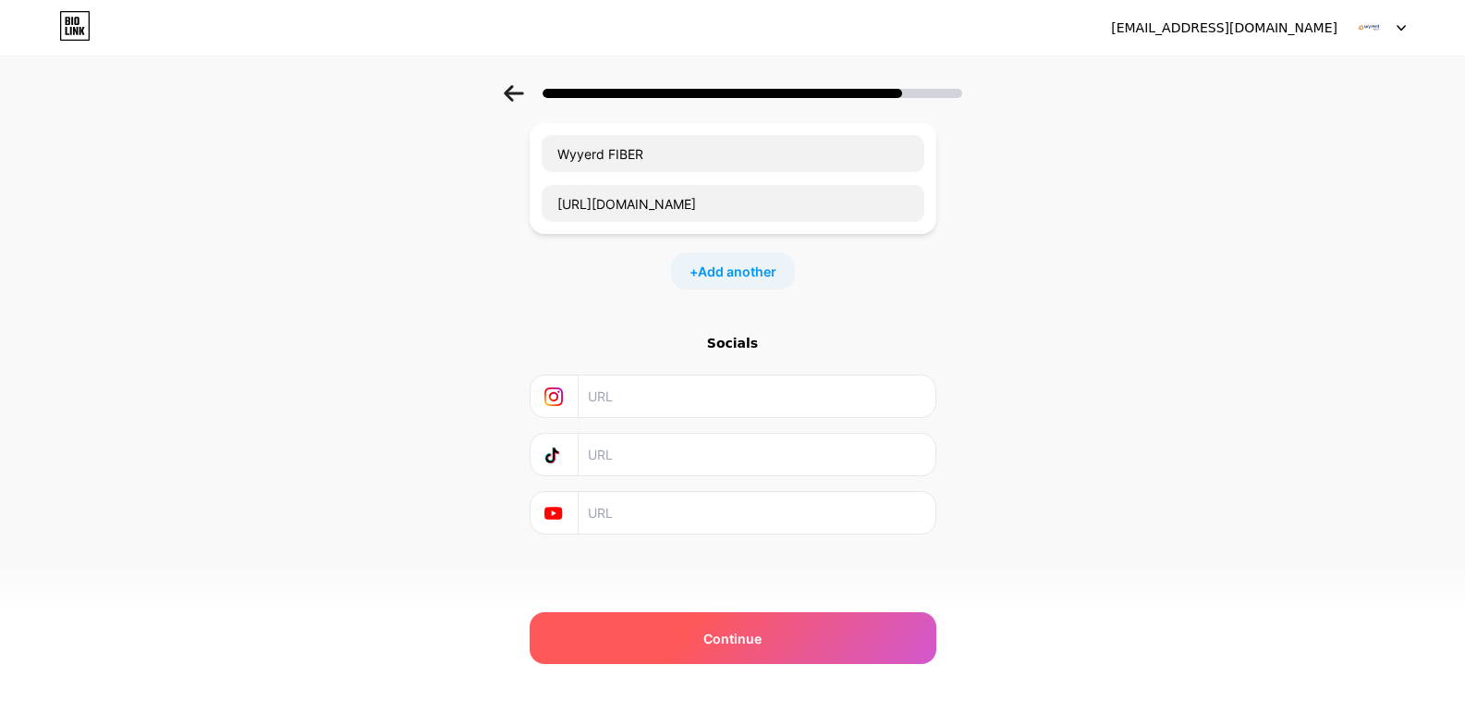
click at [746, 640] on span "Continue" at bounding box center [732, 638] width 58 height 19
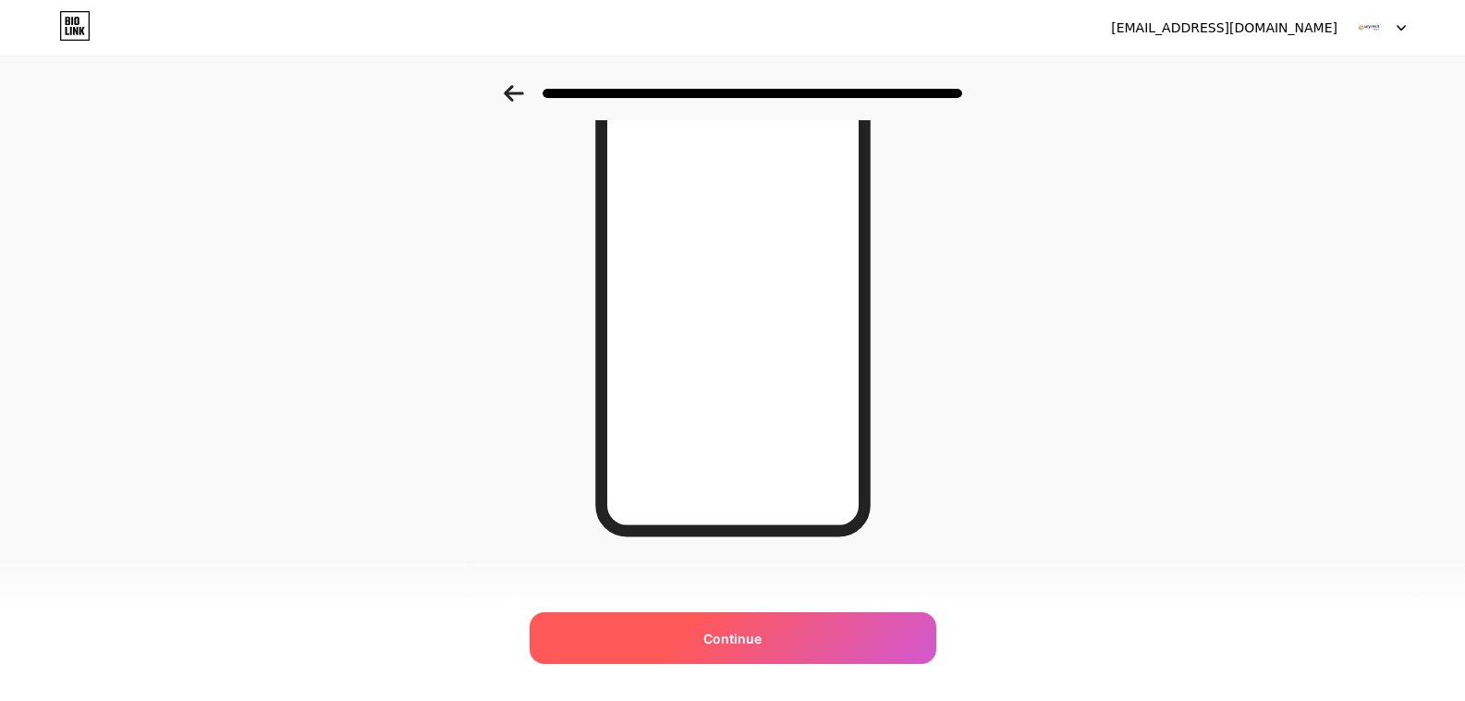
scroll to position [228, 0]
click at [730, 643] on span "Continue" at bounding box center [732, 638] width 58 height 19
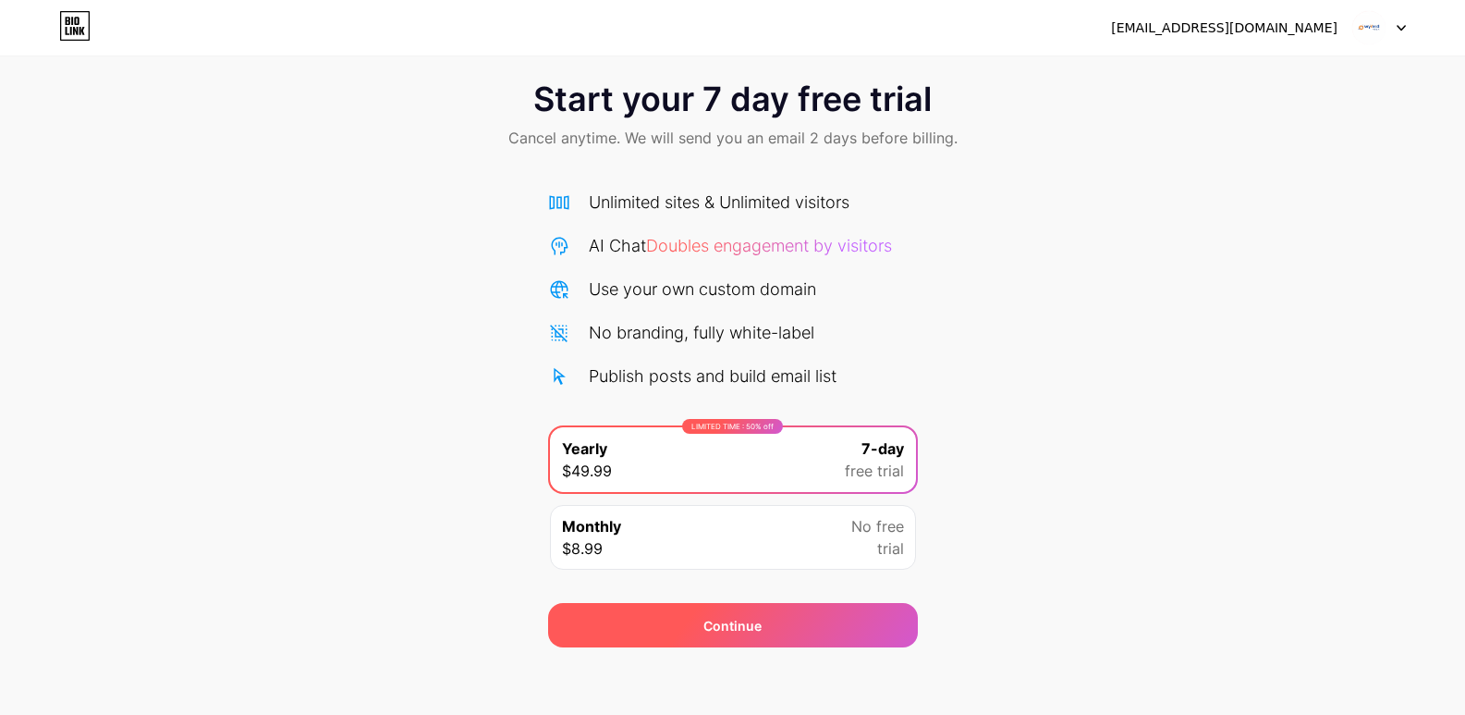
scroll to position [30, 0]
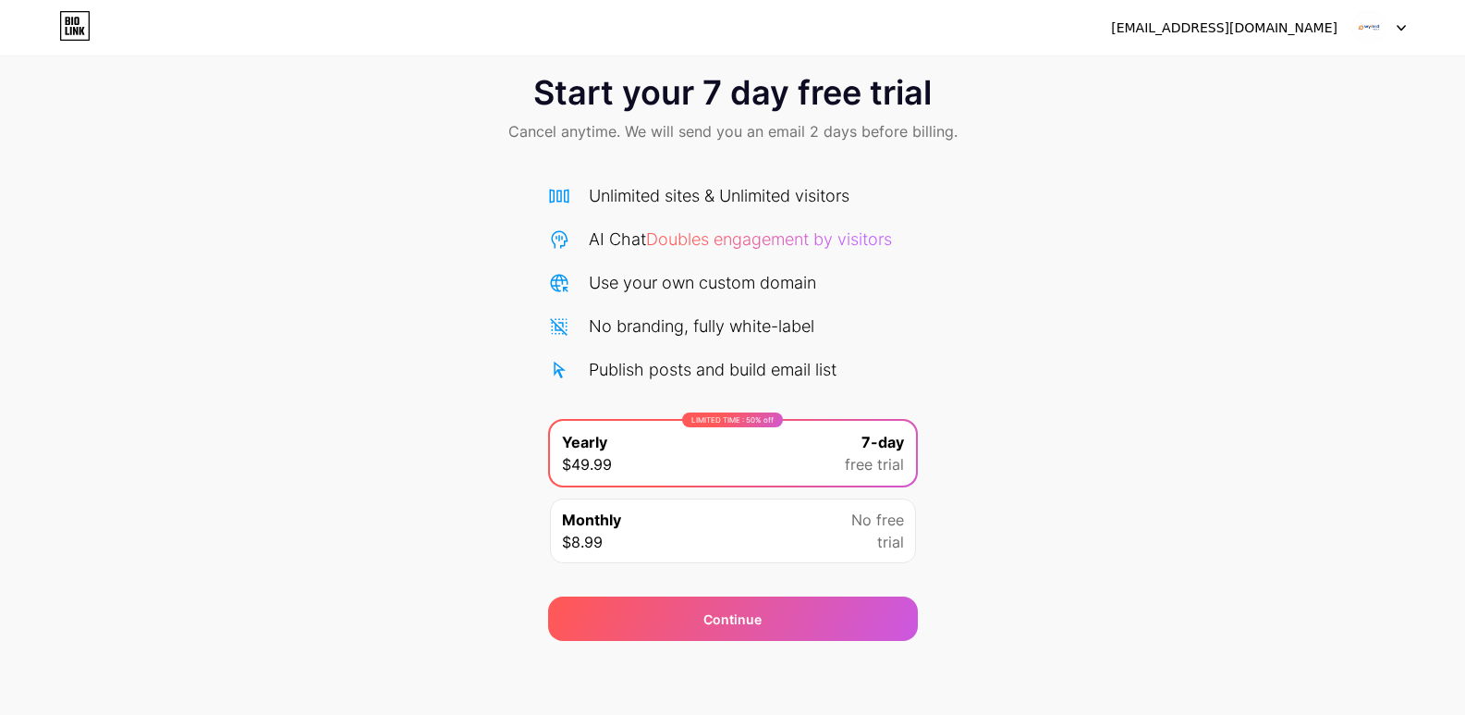
click at [1091, 557] on div "Start your 7 day free trial Cancel anytime. We will send you an email 2 days be…" at bounding box center [732, 347] width 1465 height 585
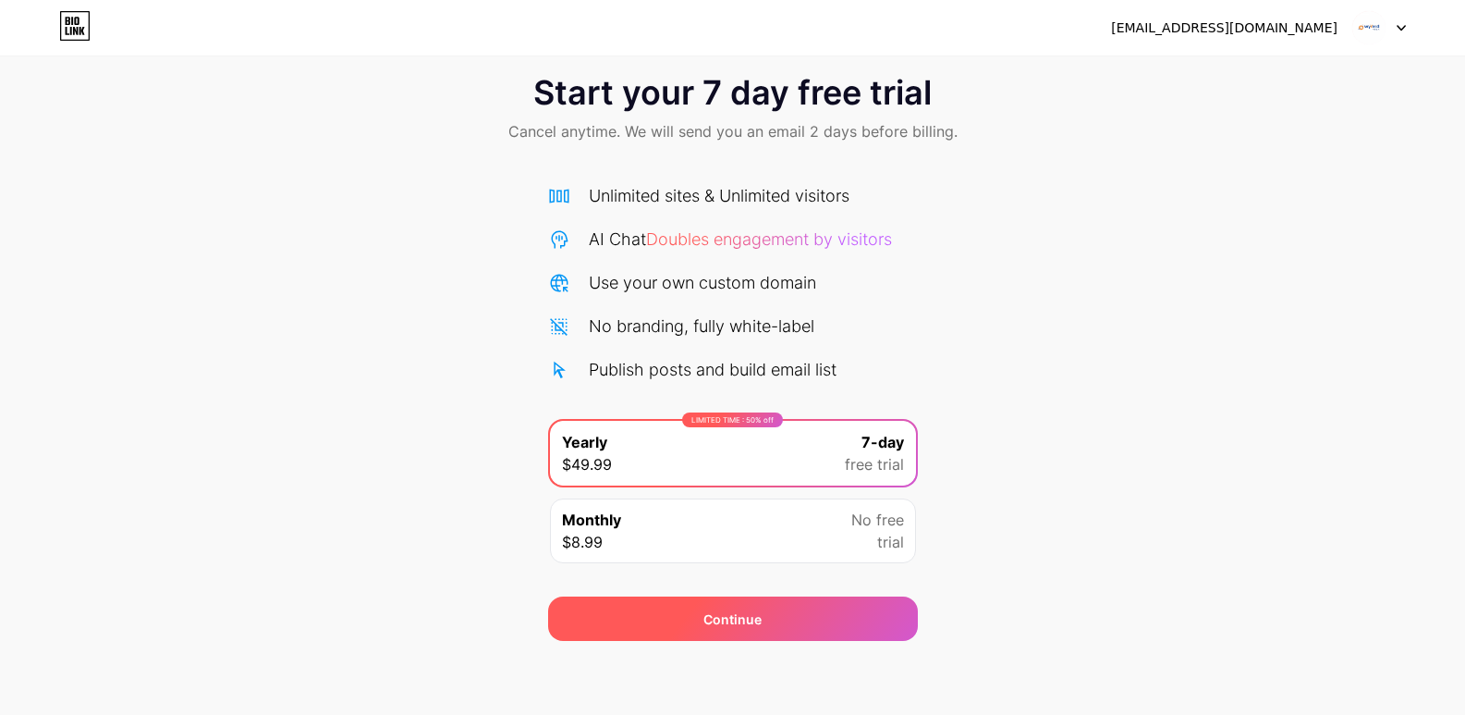
click at [733, 625] on div "Continue" at bounding box center [732, 618] width 58 height 19
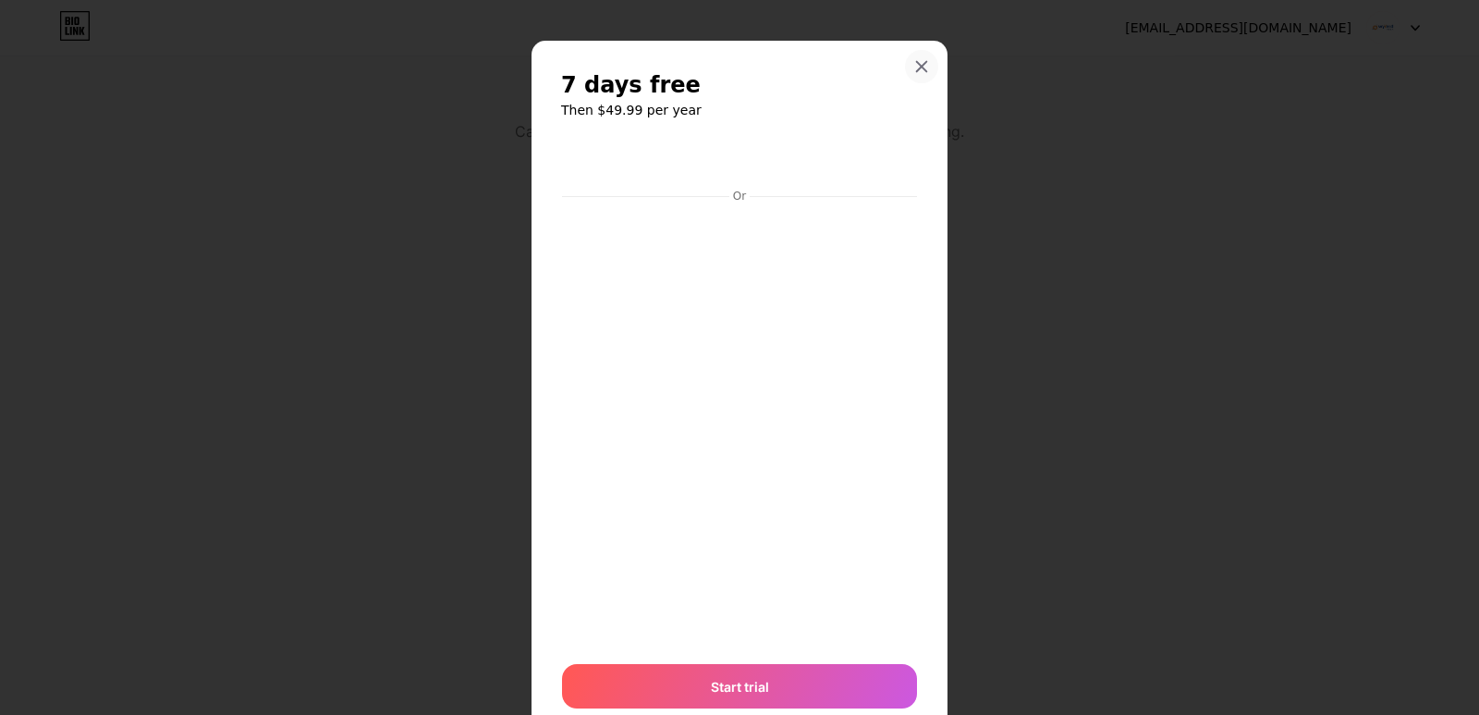
click at [914, 69] on icon at bounding box center [921, 66] width 15 height 15
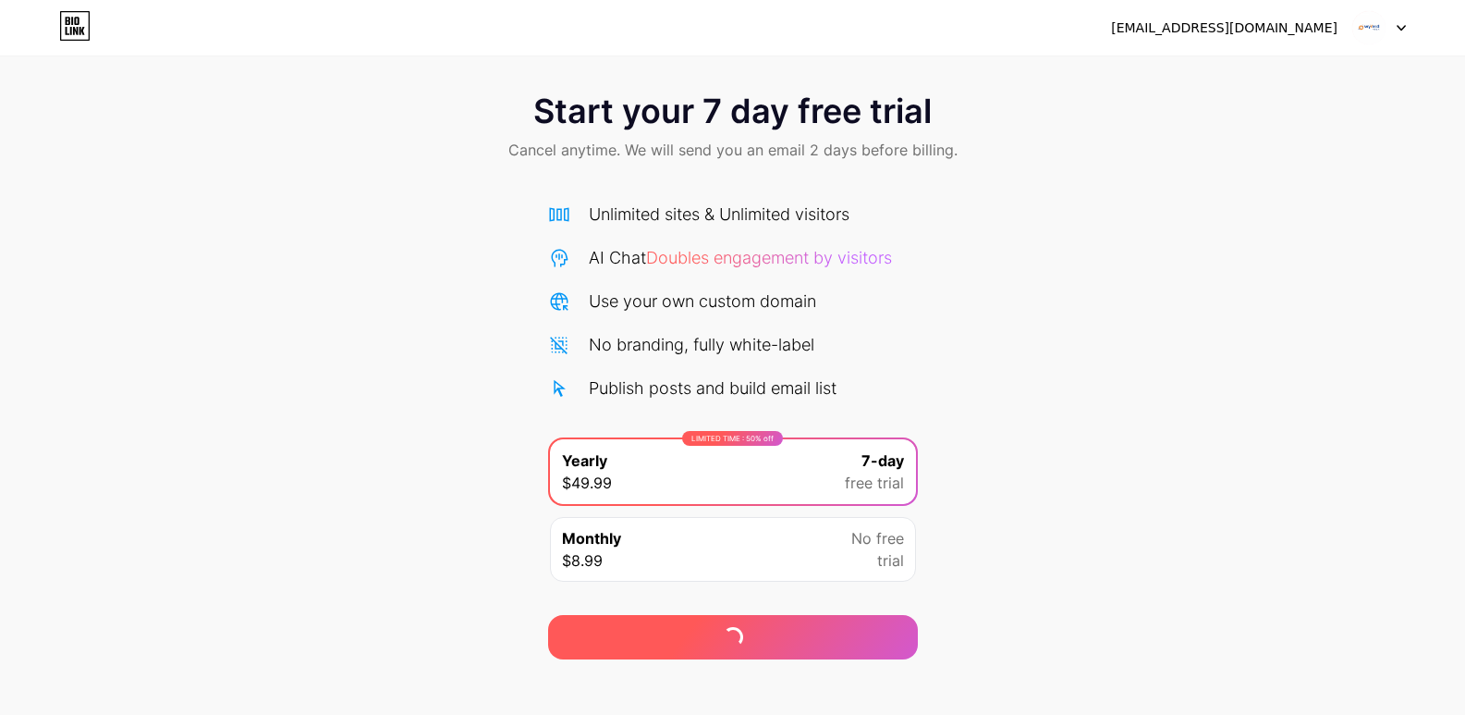
scroll to position [30, 0]
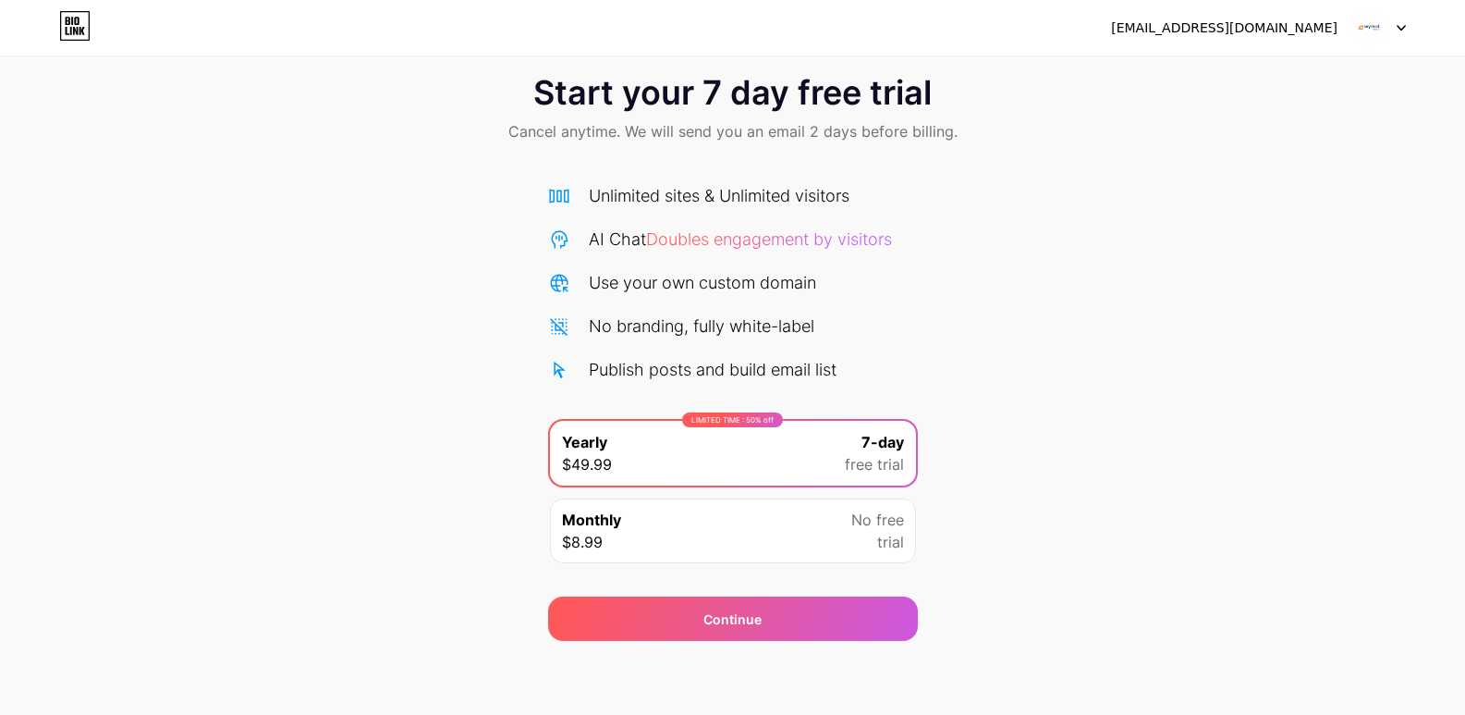
click at [854, 552] on div "No free trial" at bounding box center [877, 530] width 53 height 44
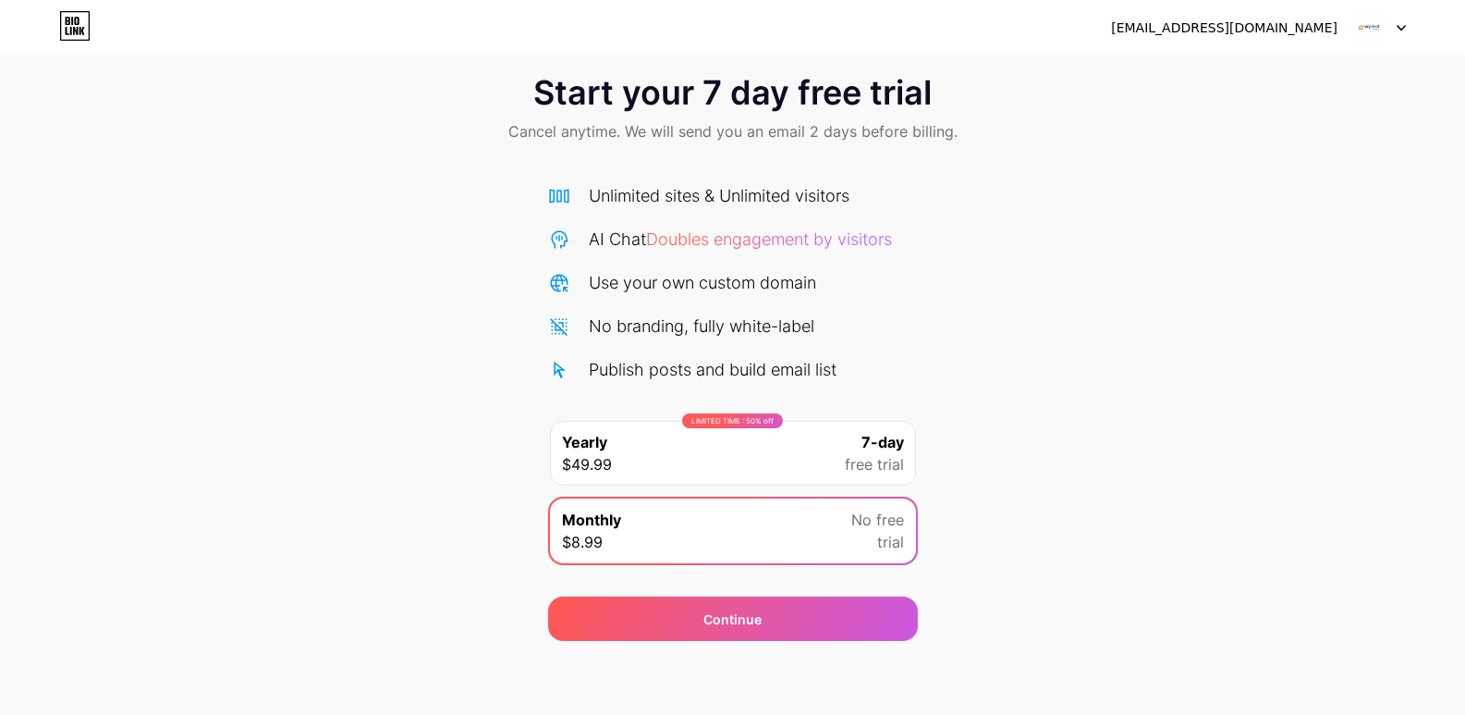
click at [838, 465] on div "LIMITED TIME : 50% off Yearly $49.99 7-day free trial" at bounding box center [733, 453] width 366 height 65
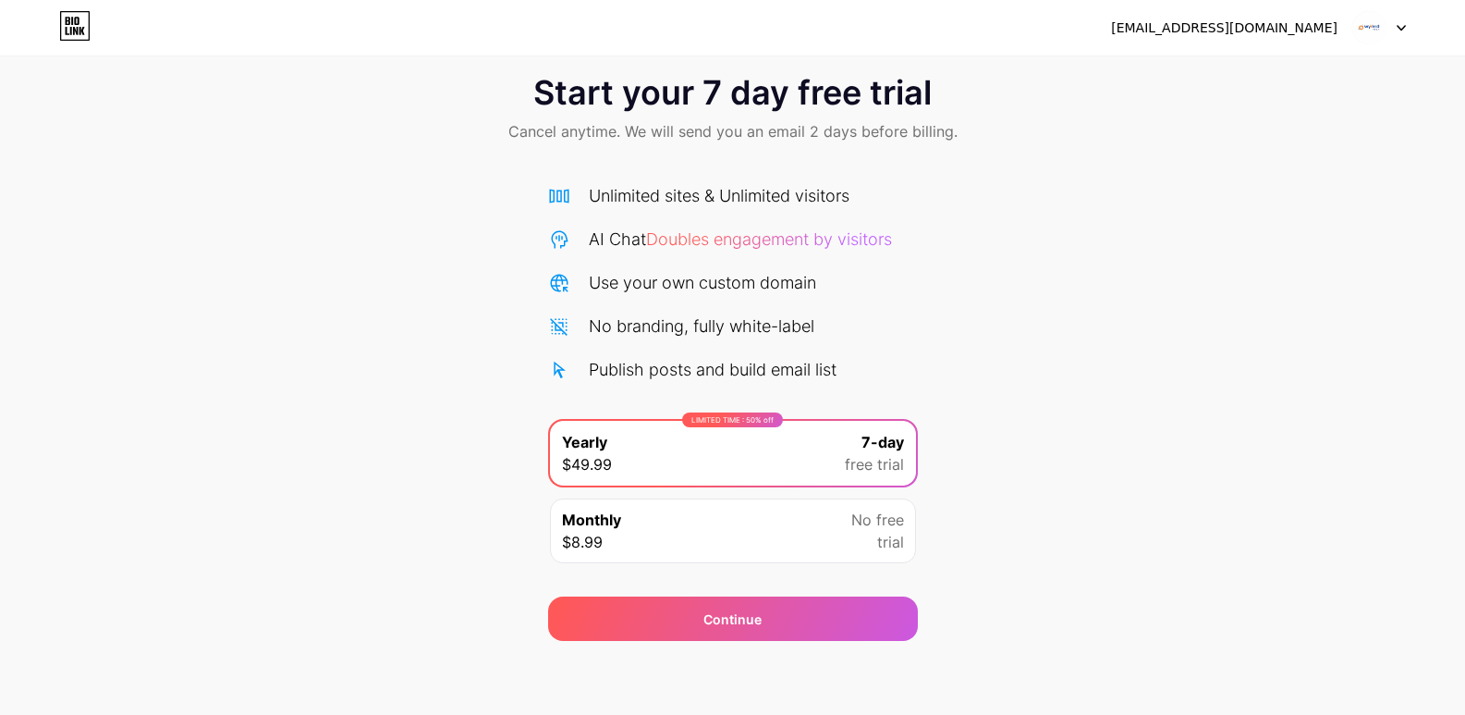
click at [831, 522] on div "Monthly $8.99 No free trial" at bounding box center [733, 530] width 366 height 65
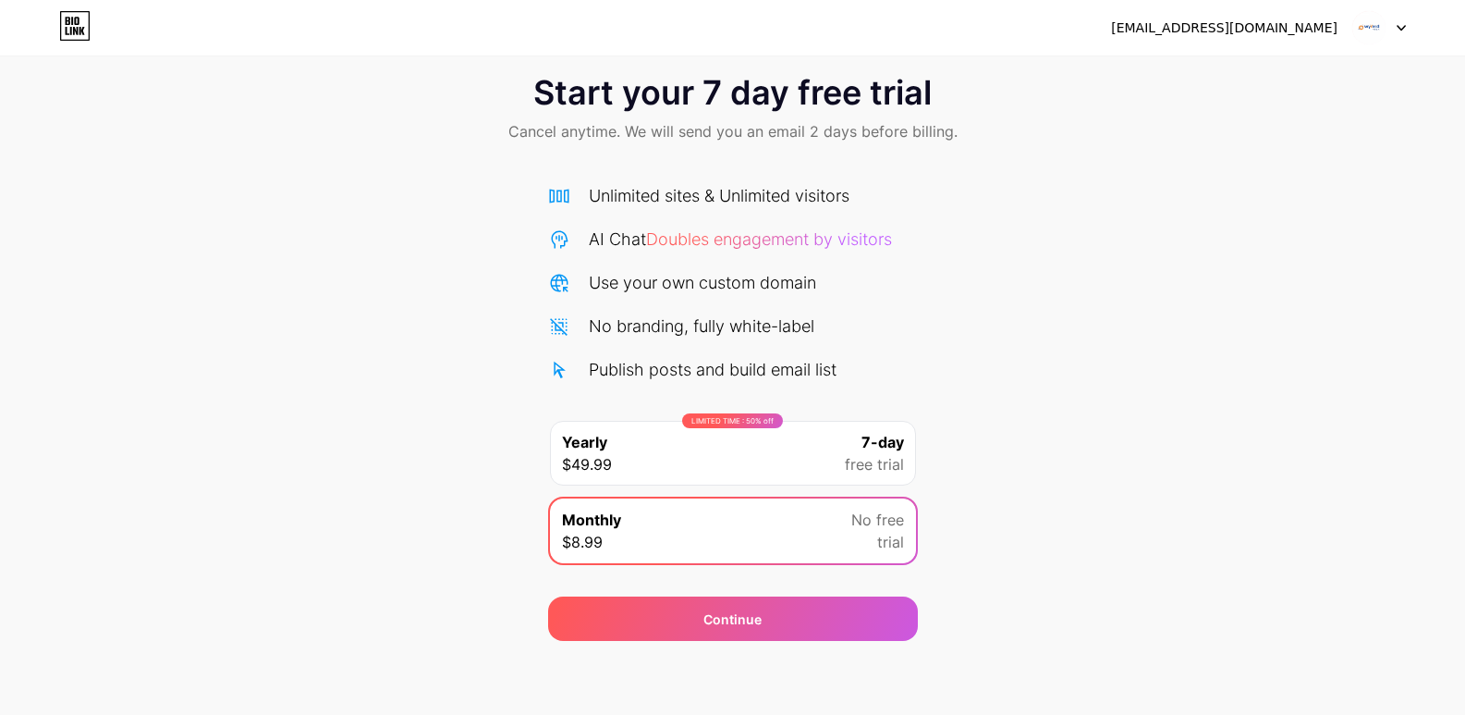
click at [1205, 502] on div "Start your 7 day free trial Cancel anytime. We will send you an email 2 days be…" at bounding box center [732, 347] width 1465 height 585
click at [681, 199] on div "Unlimited sites & Unlimited visitors" at bounding box center [719, 195] width 261 height 25
click at [1388, 22] on div at bounding box center [1379, 27] width 54 height 33
click at [1400, 31] on icon at bounding box center [1401, 28] width 9 height 6
click at [1266, 30] on div "[EMAIL_ADDRESS][DOMAIN_NAME]" at bounding box center [1224, 27] width 226 height 19
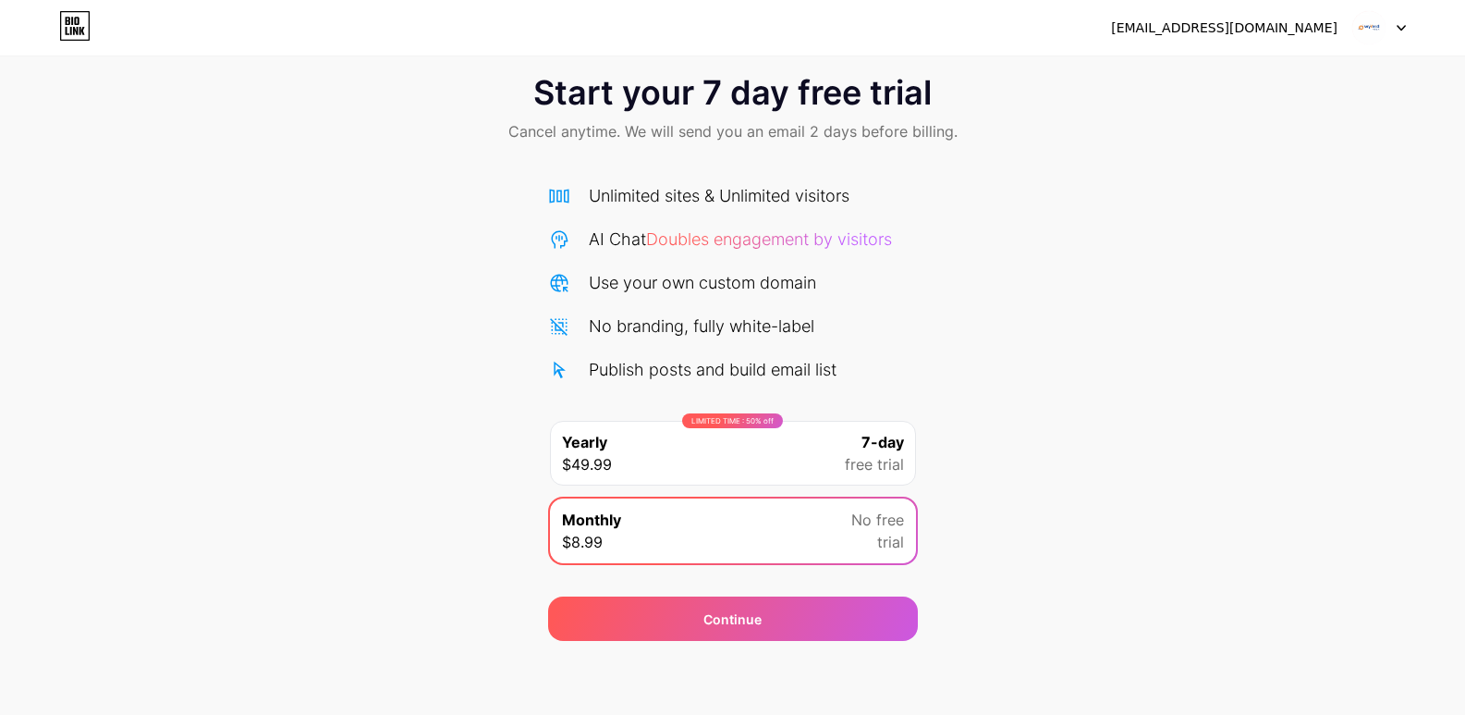
click at [84, 21] on icon at bounding box center [74, 26] width 31 height 30
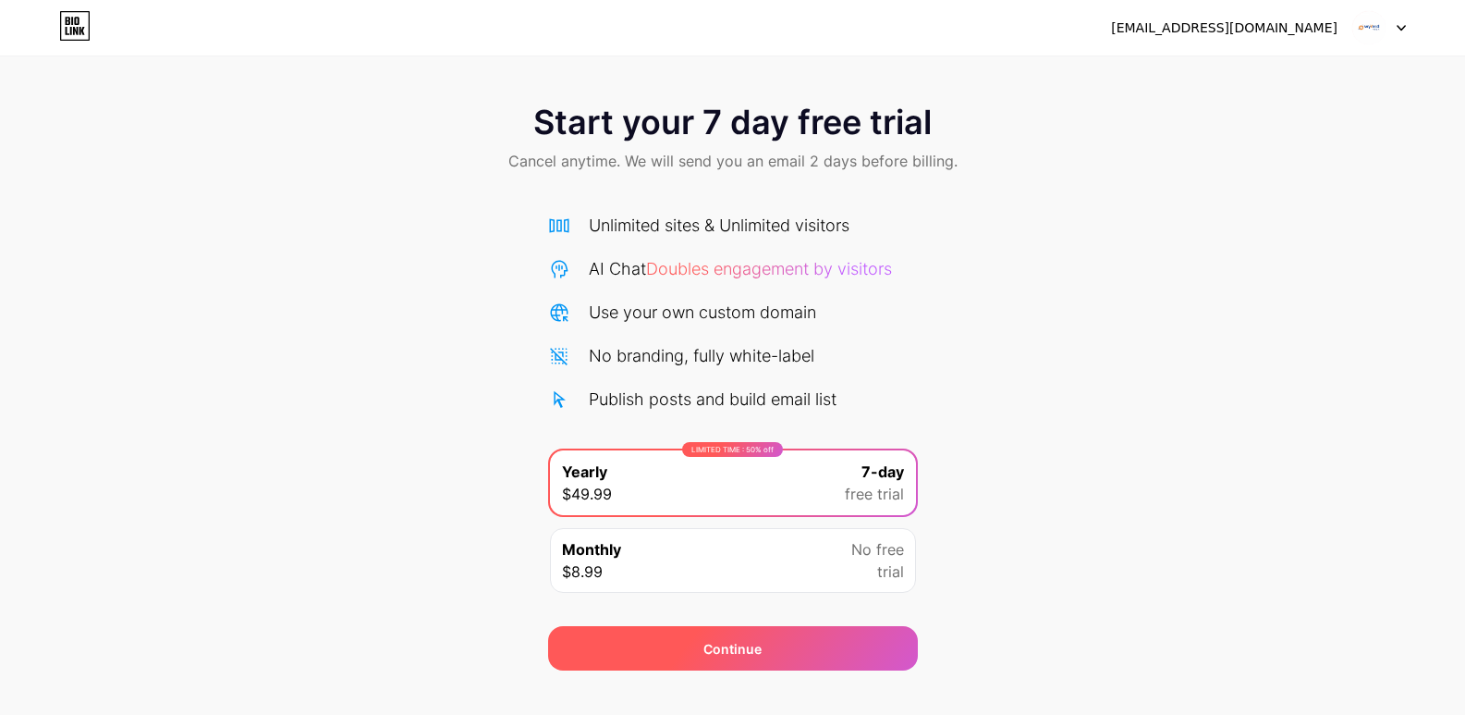
click at [786, 658] on div "Continue" at bounding box center [733, 648] width 370 height 44
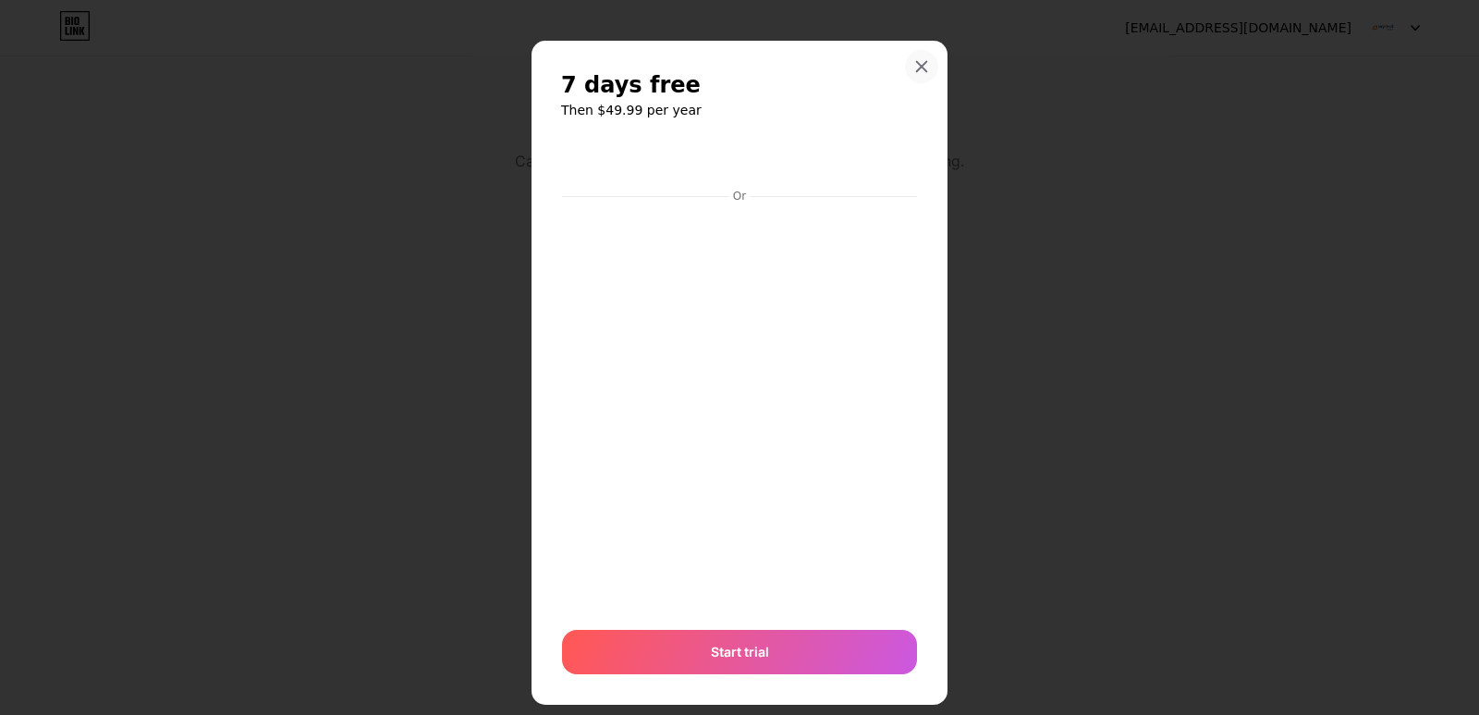
click at [920, 60] on icon at bounding box center [921, 66] width 15 height 15
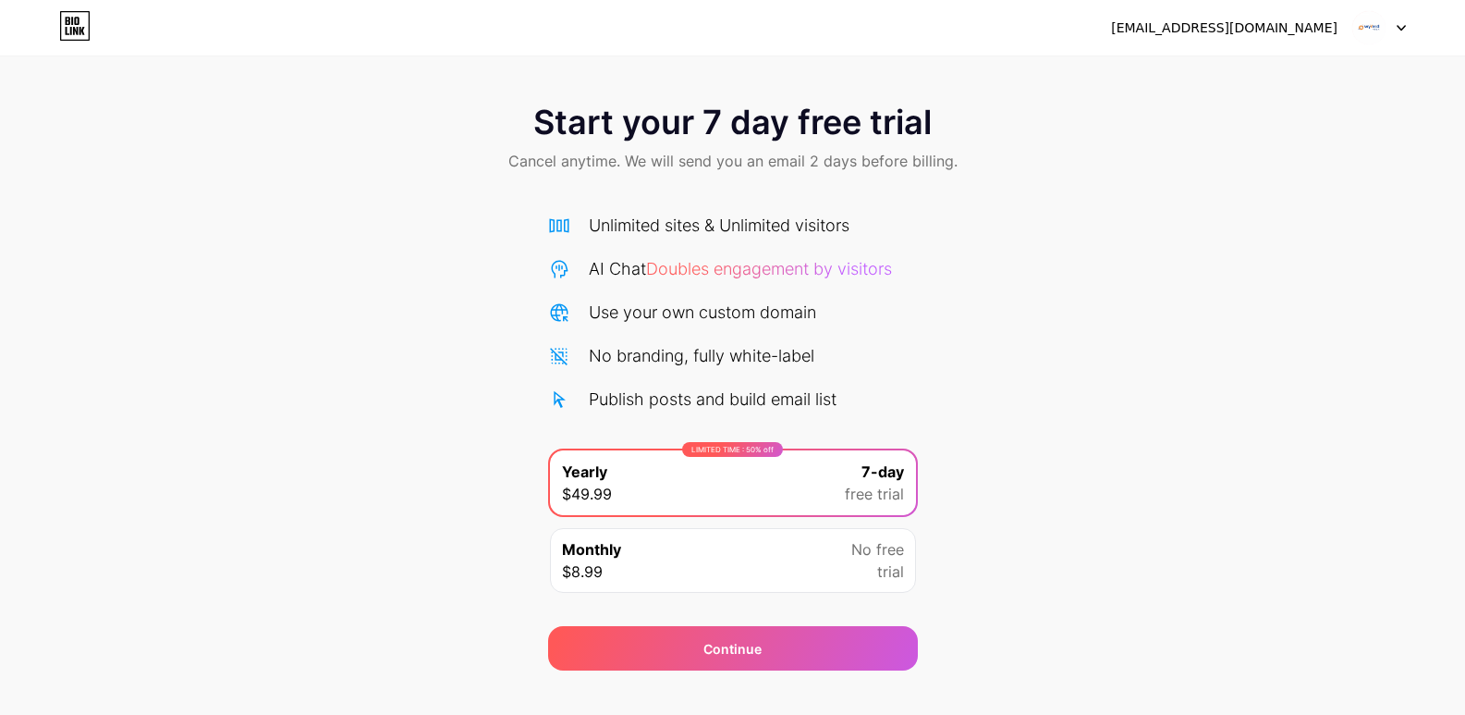
click at [389, 296] on div "Start your 7 day free trial Cancel anytime. We will send you an email 2 days be…" at bounding box center [732, 377] width 1465 height 585
